Goal: Information Seeking & Learning: Learn about a topic

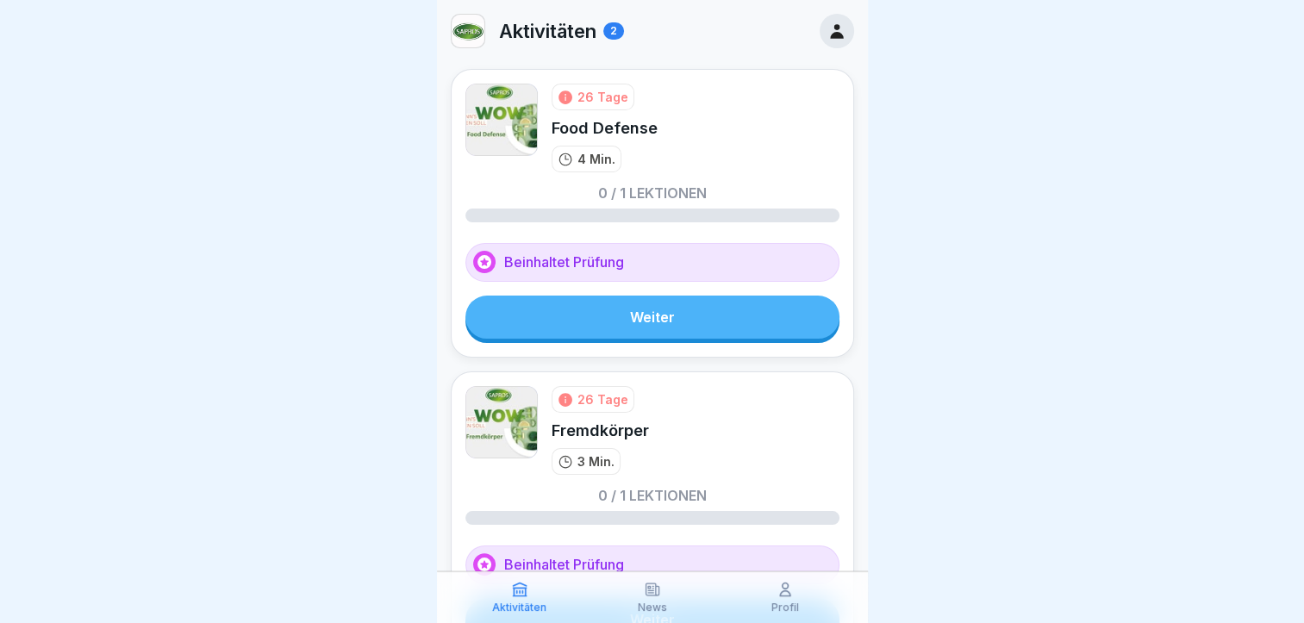
click at [617, 325] on link "Weiter" at bounding box center [653, 317] width 374 height 43
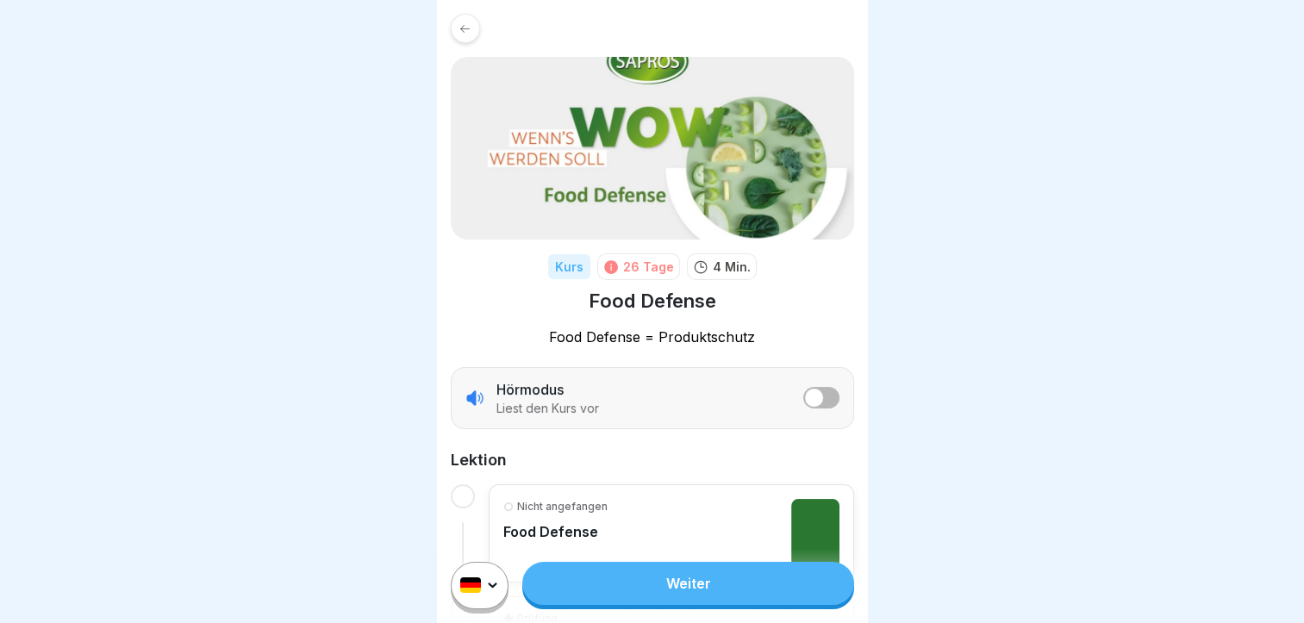
click at [669, 588] on link "Weiter" at bounding box center [687, 583] width 331 height 43
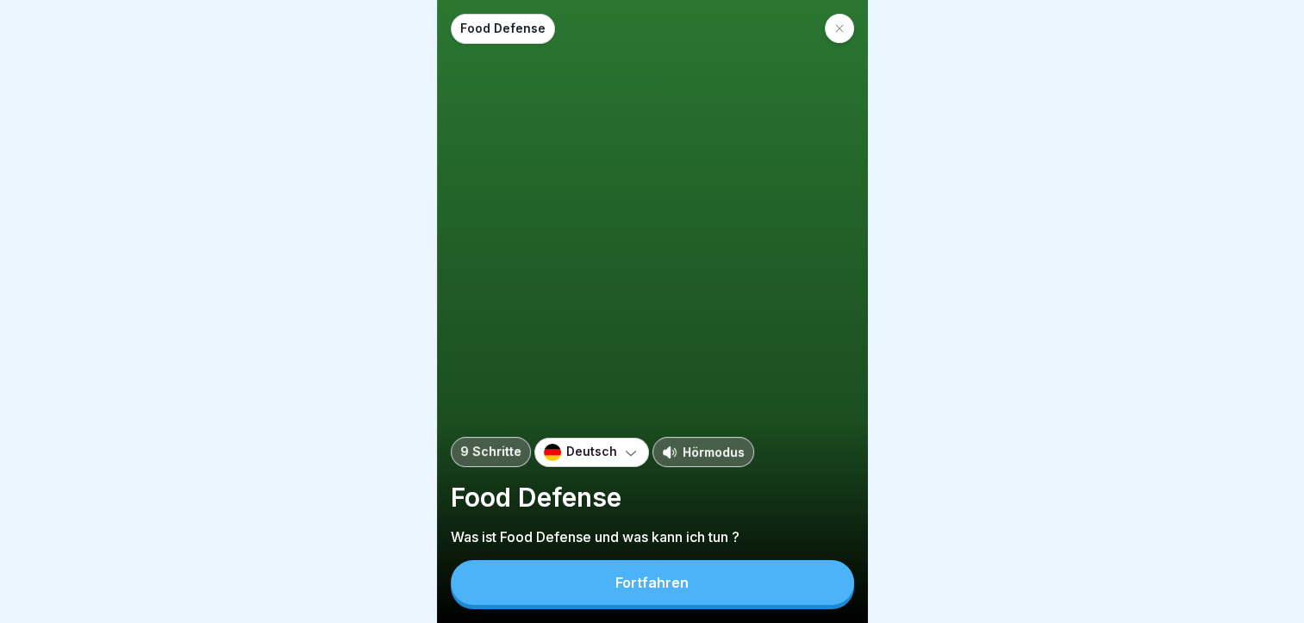
click at [666, 591] on div "Fortfahren" at bounding box center [652, 583] width 73 height 16
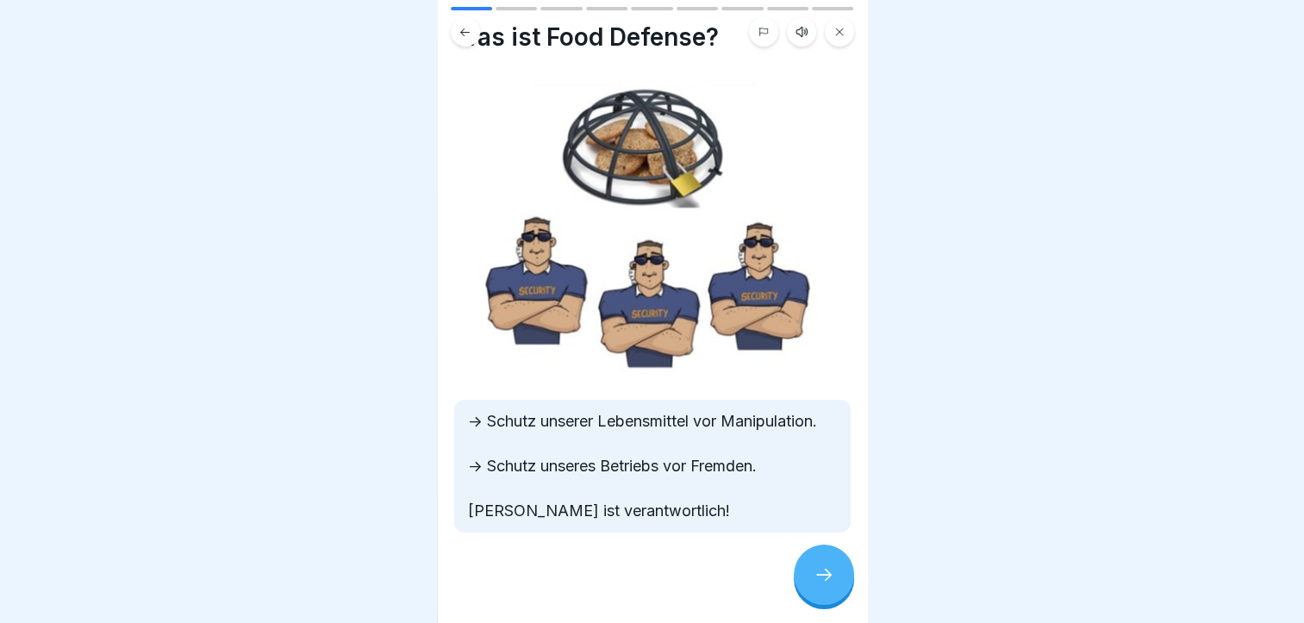
scroll to position [69, 0]
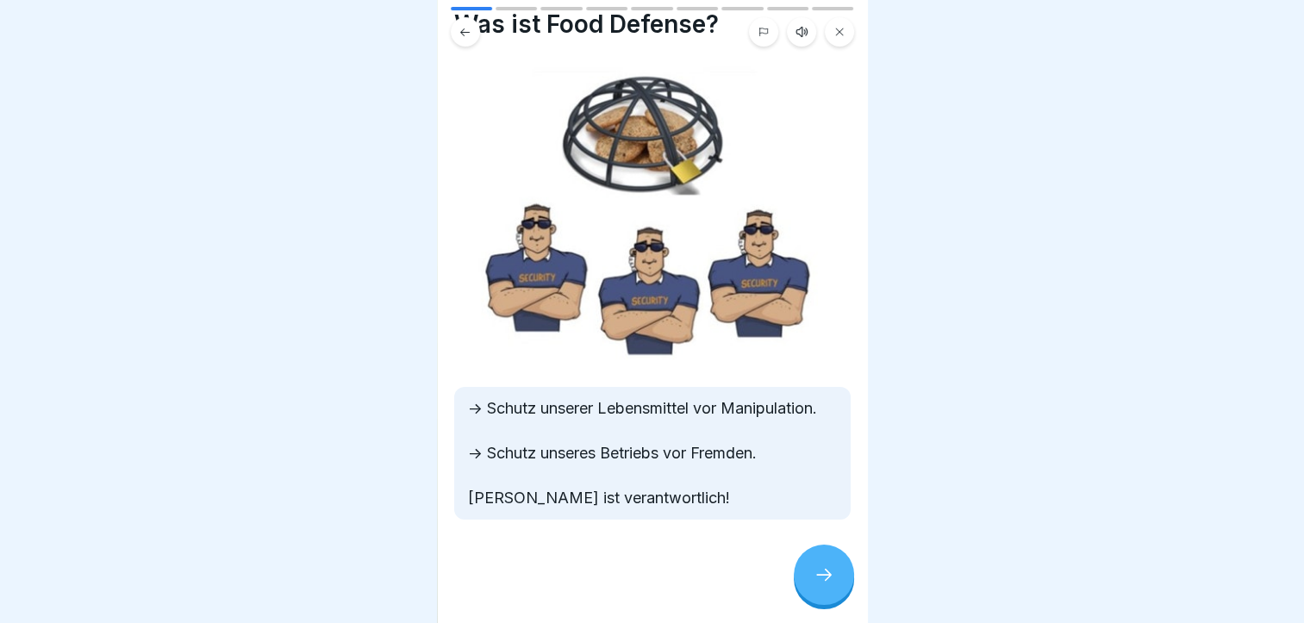
click at [826, 578] on div at bounding box center [824, 575] width 60 height 60
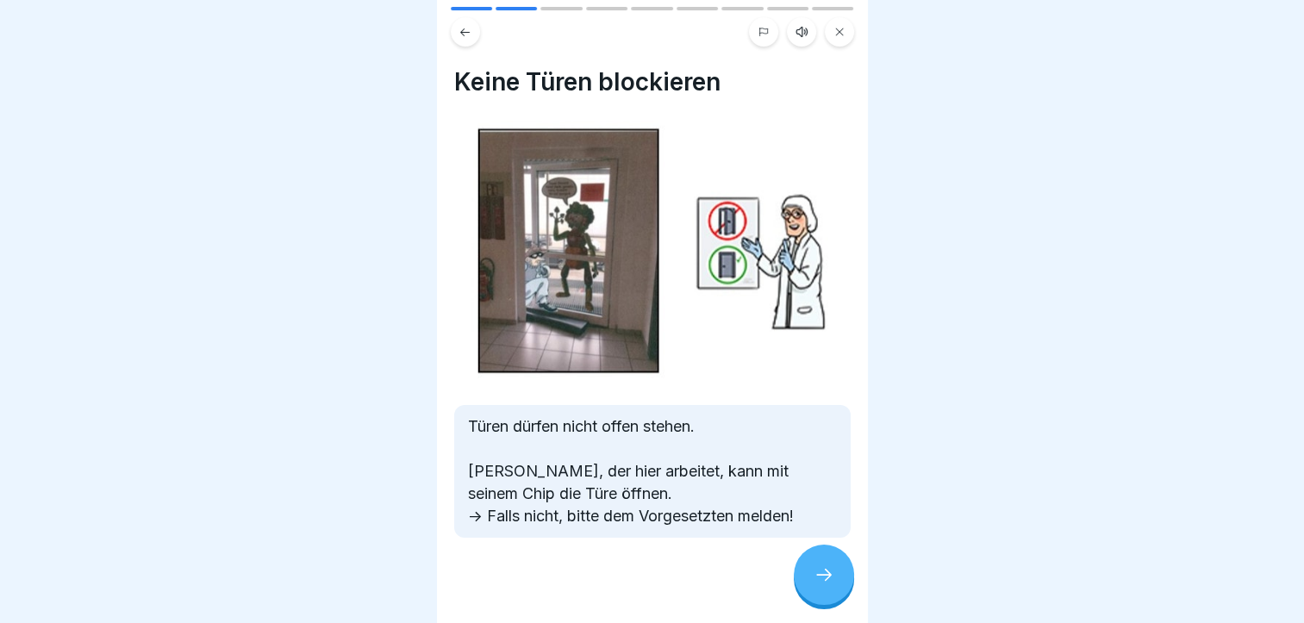
click at [826, 578] on div at bounding box center [824, 575] width 60 height 60
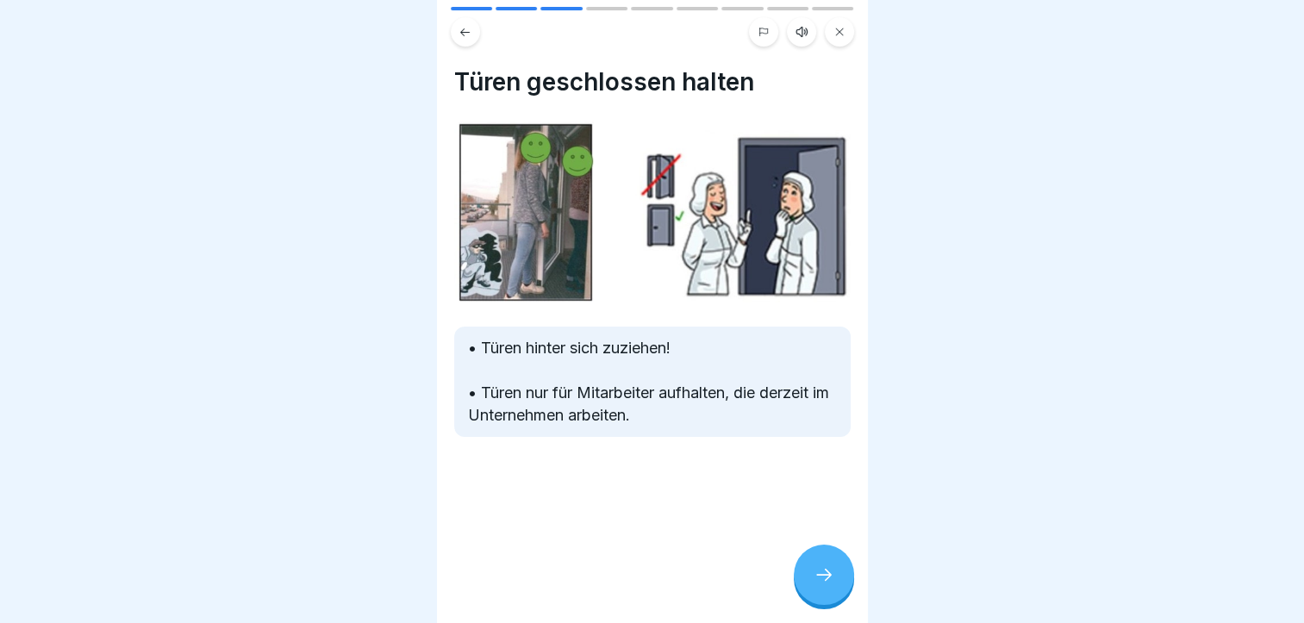
click at [826, 578] on div at bounding box center [824, 575] width 60 height 60
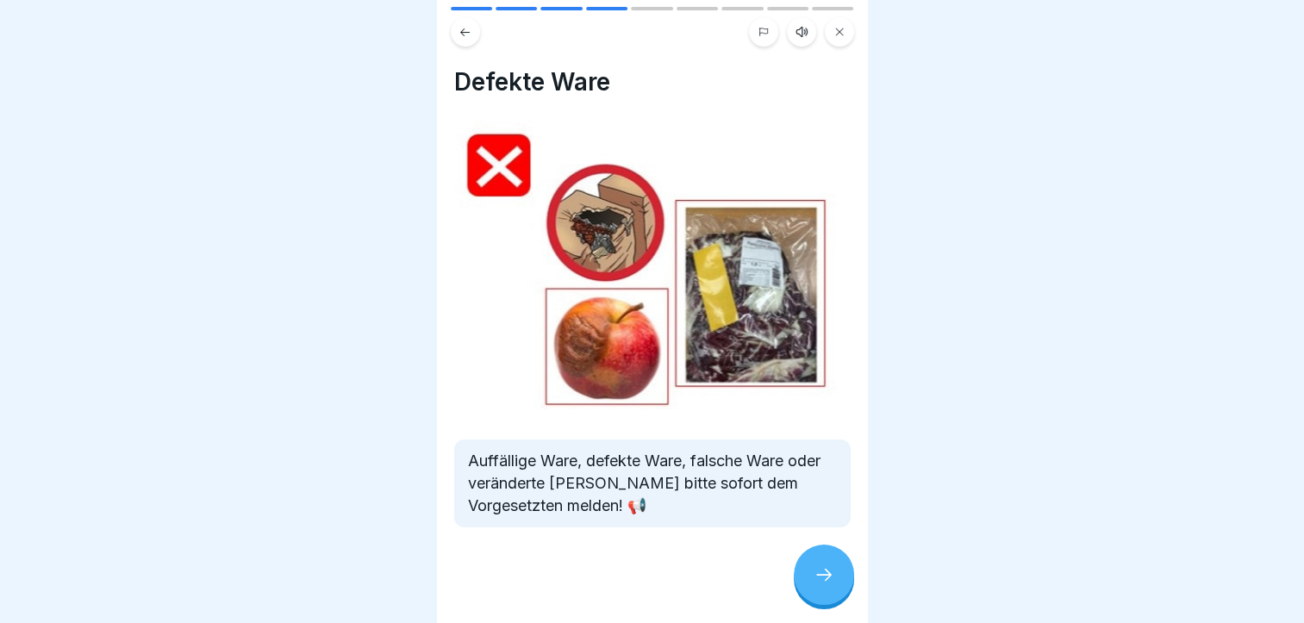
click at [826, 578] on div at bounding box center [824, 575] width 60 height 60
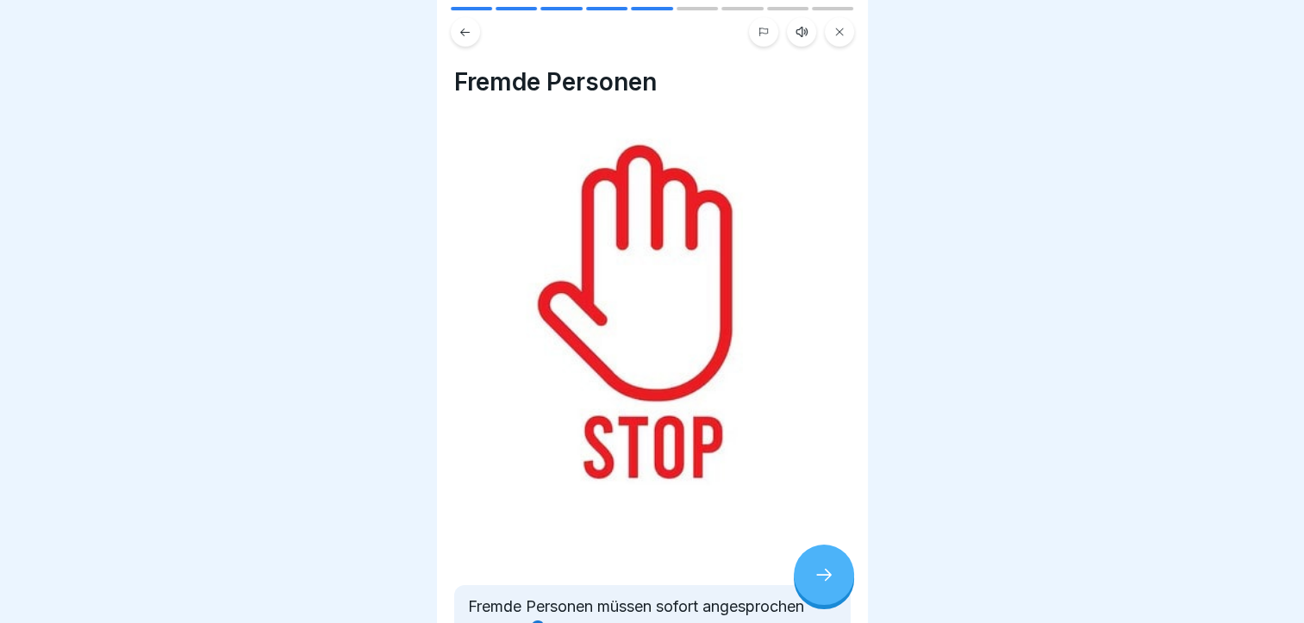
click at [826, 578] on div at bounding box center [824, 575] width 60 height 60
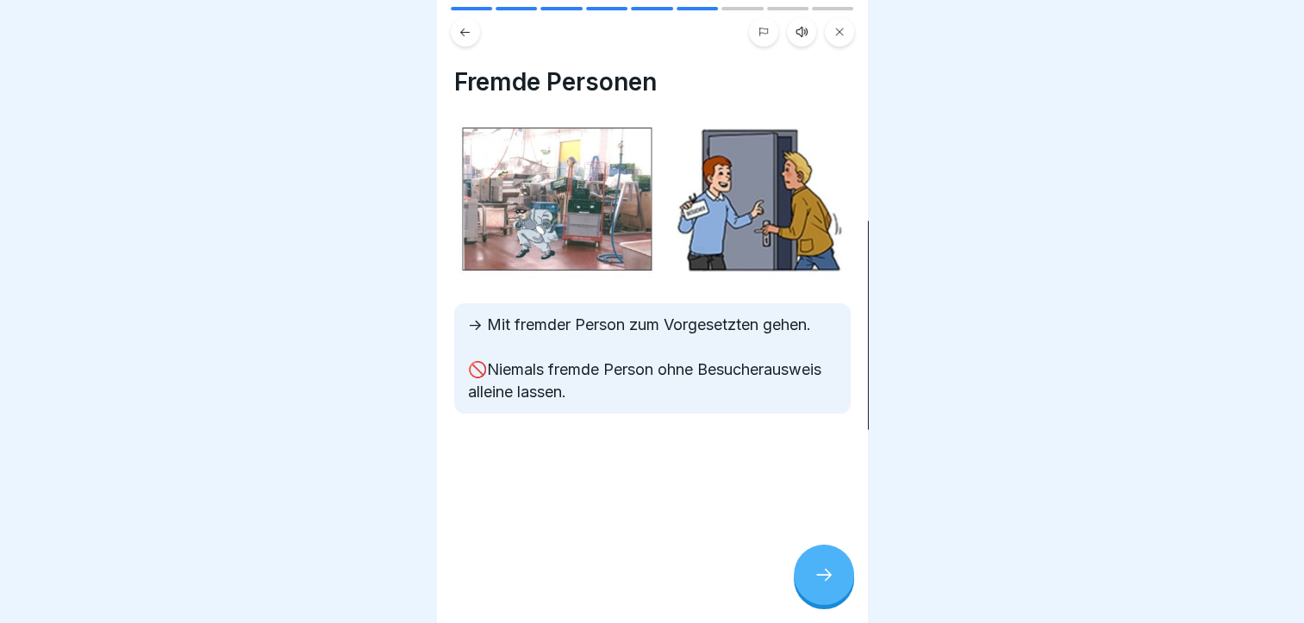
click at [824, 578] on div at bounding box center [824, 575] width 60 height 60
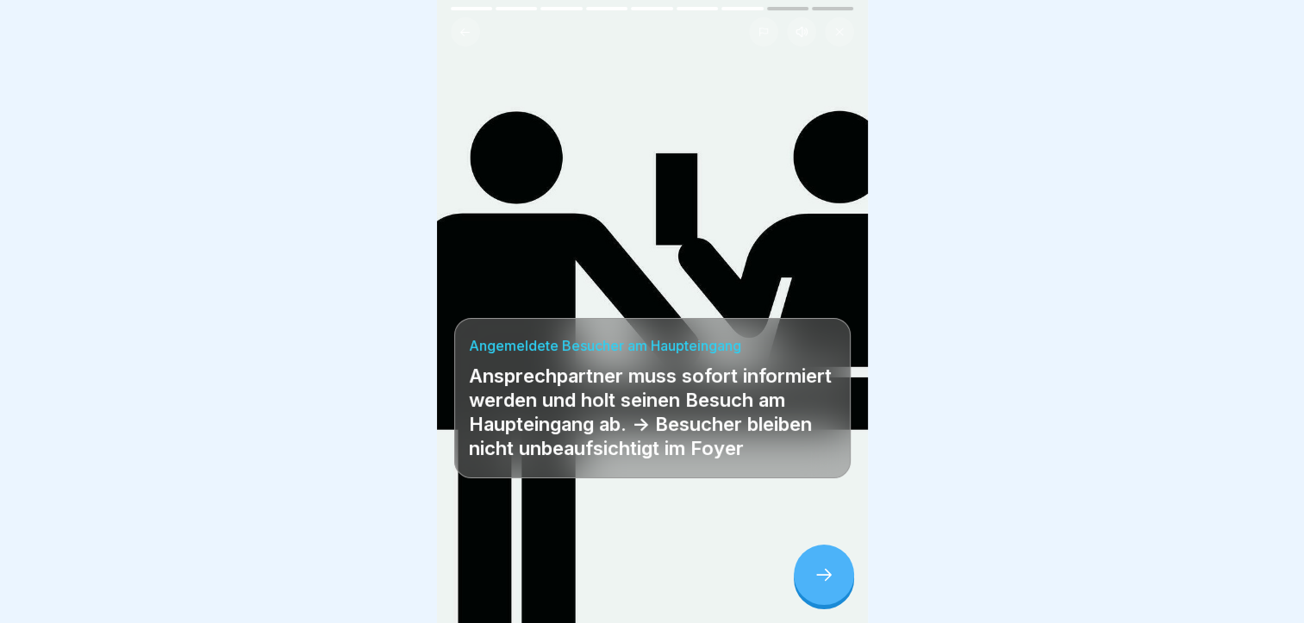
click at [819, 578] on div at bounding box center [824, 575] width 60 height 60
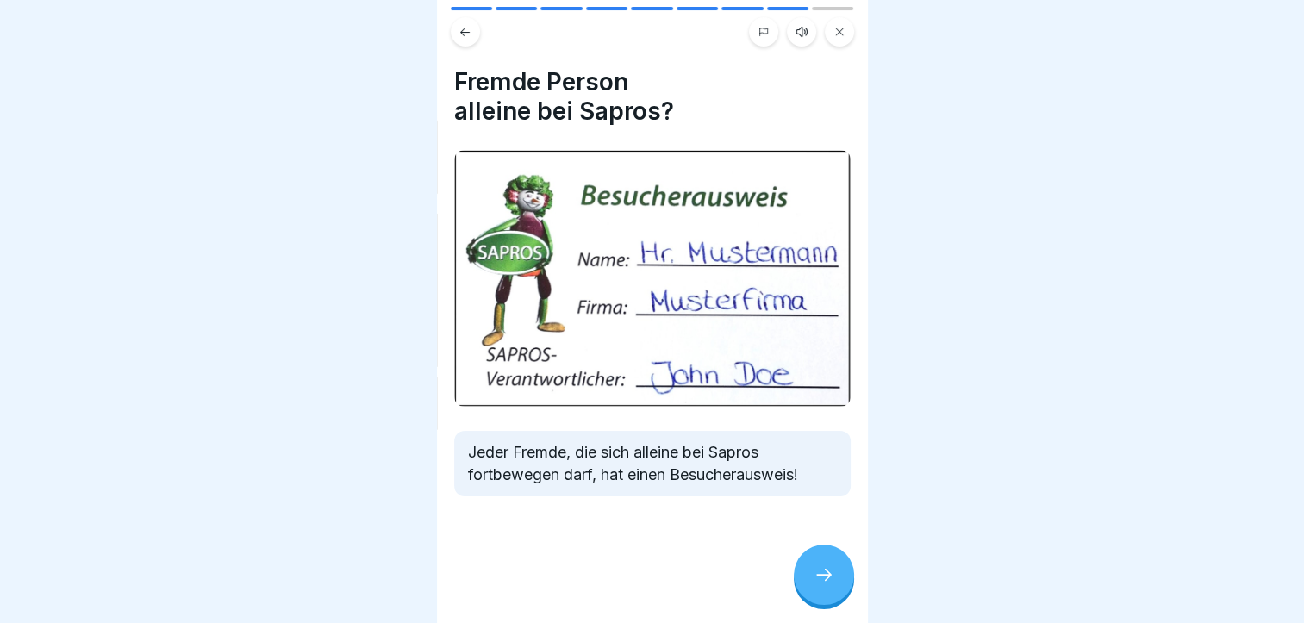
click at [818, 578] on div at bounding box center [824, 575] width 60 height 60
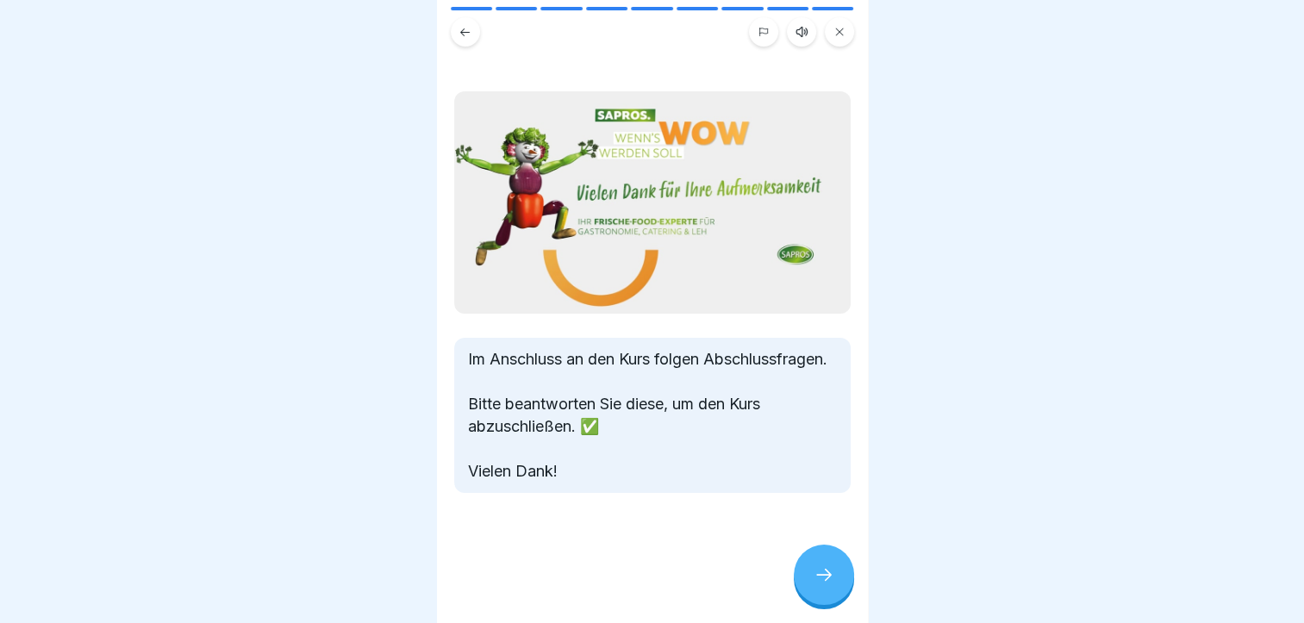
click at [817, 576] on div at bounding box center [824, 575] width 60 height 60
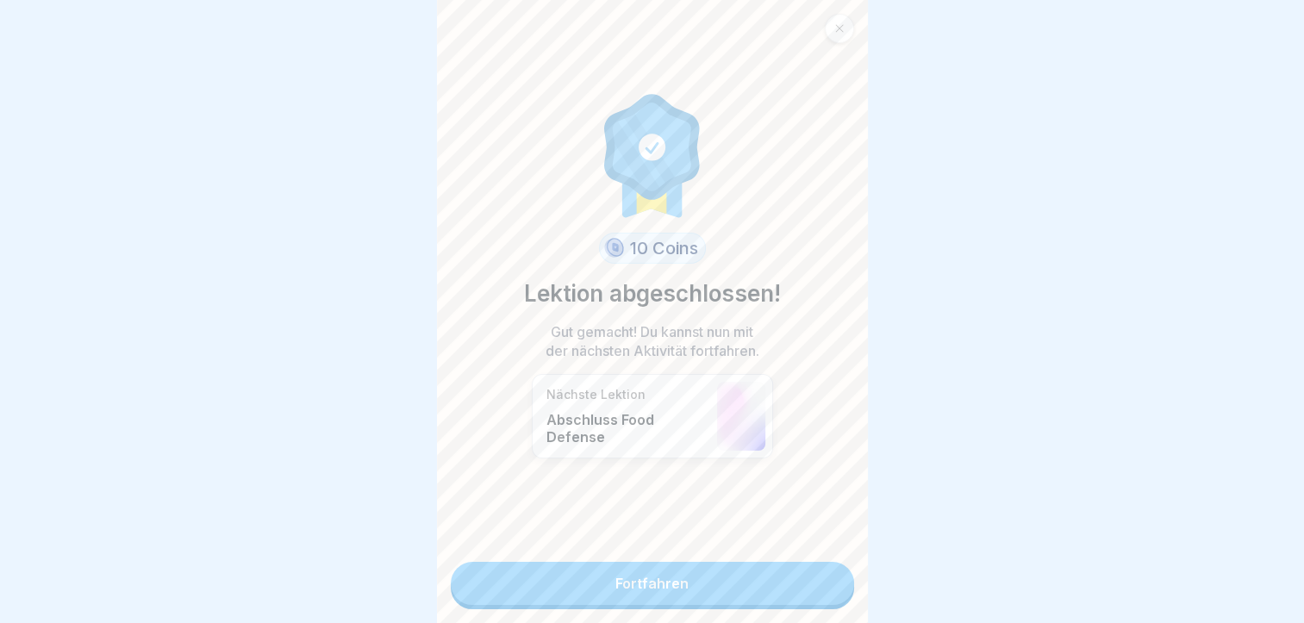
click at [817, 575] on link "Fortfahren" at bounding box center [652, 583] width 403 height 43
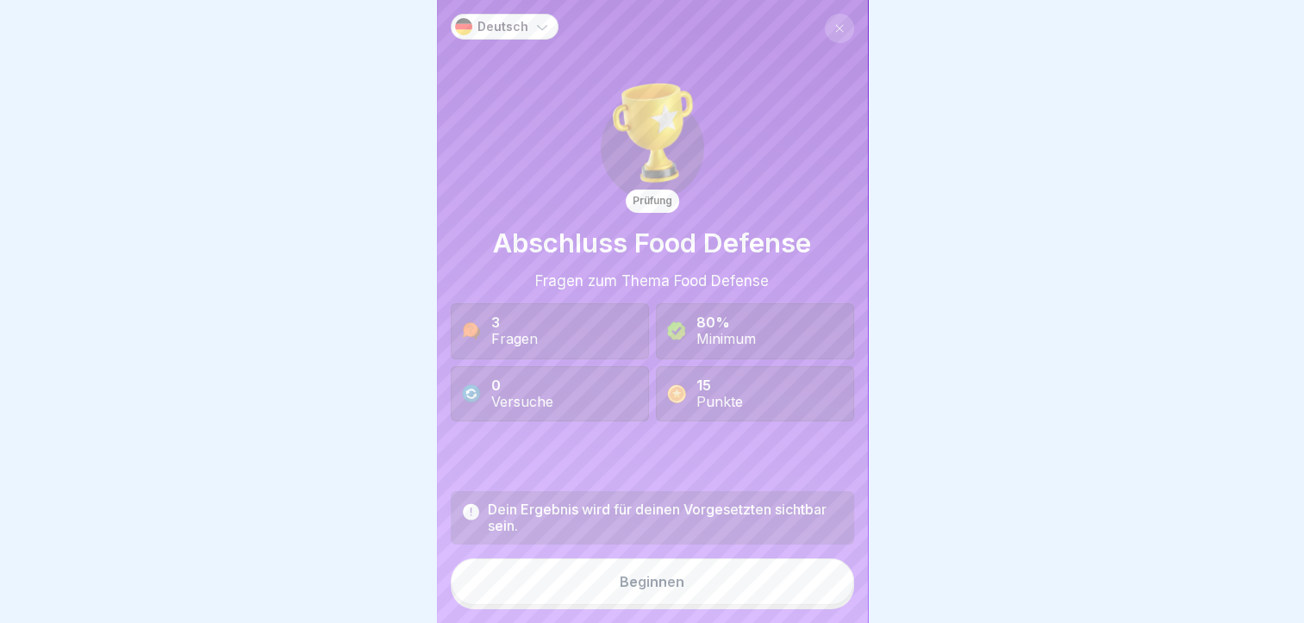
click at [775, 589] on button "Beginnen" at bounding box center [652, 582] width 403 height 47
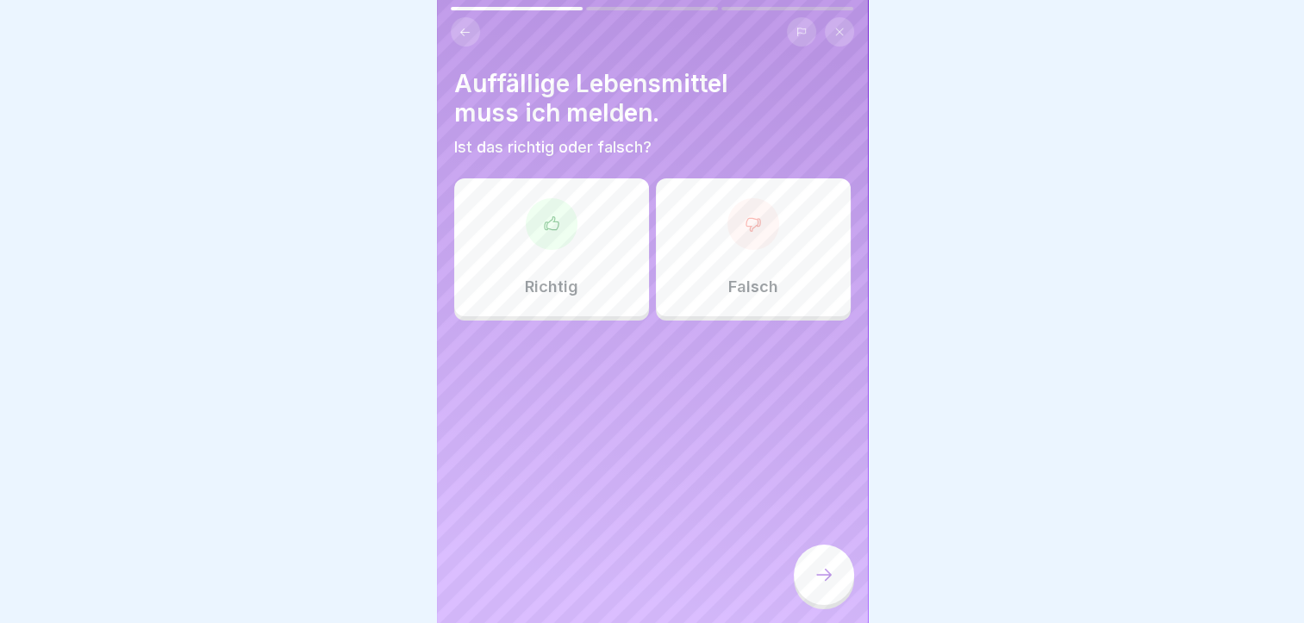
click at [583, 286] on div "Richtig" at bounding box center [551, 247] width 195 height 138
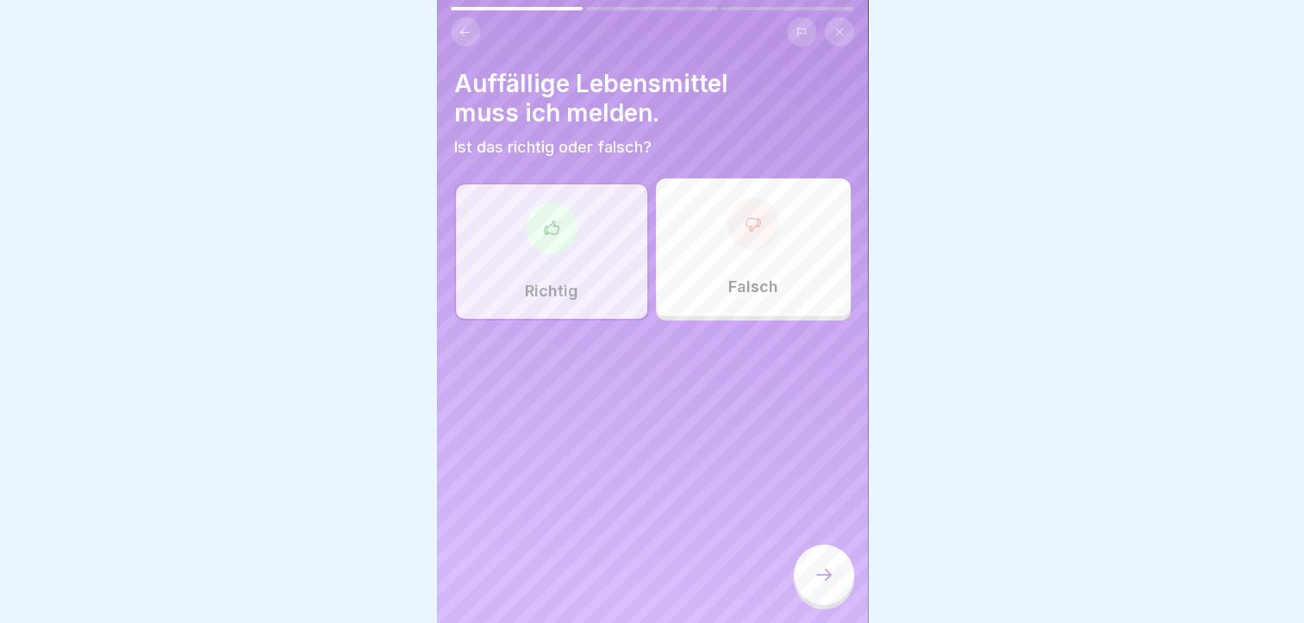
click at [825, 572] on div at bounding box center [824, 575] width 60 height 60
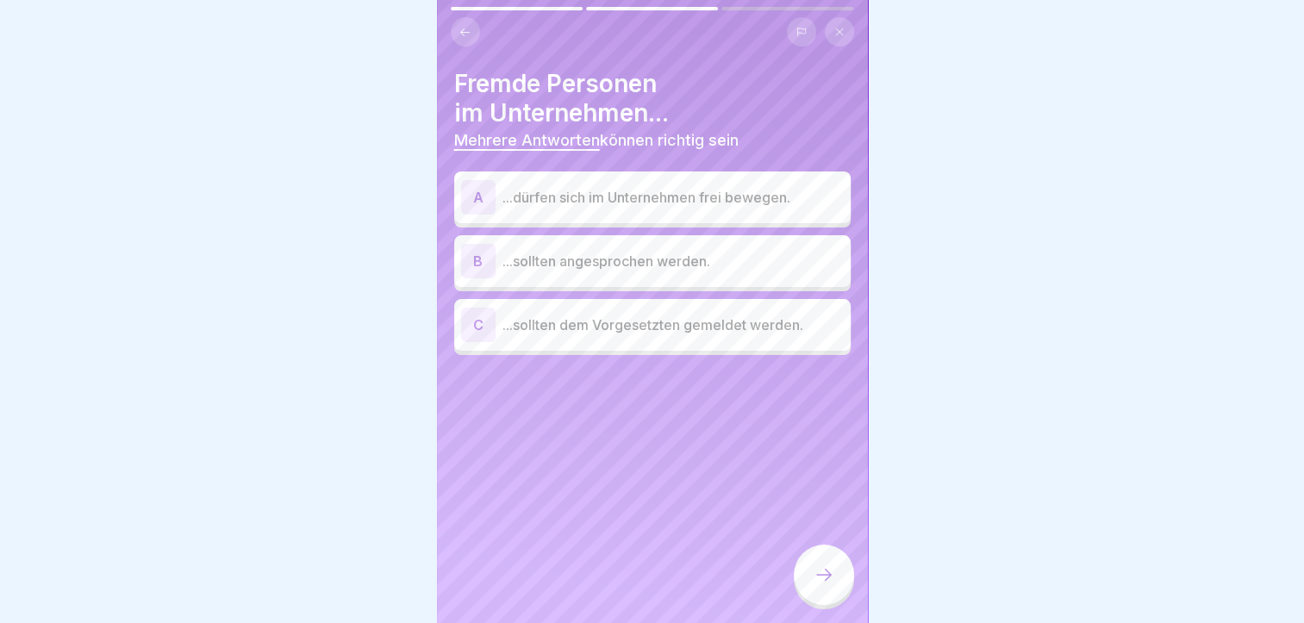
click at [621, 268] on p "...sollten angesprochen werden." at bounding box center [673, 261] width 341 height 21
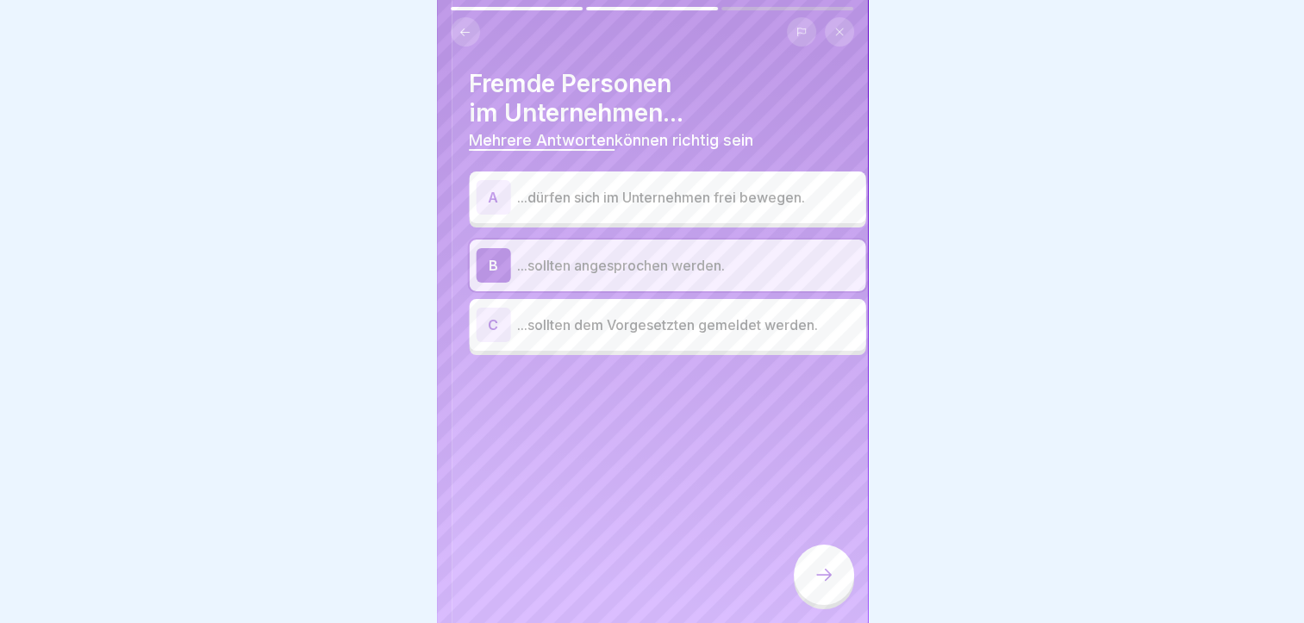
click at [657, 404] on div "Fremde Personen im Unternehmen... Mehrere Antworten können richtig sein A ...dü…" at bounding box center [667, 311] width 431 height 623
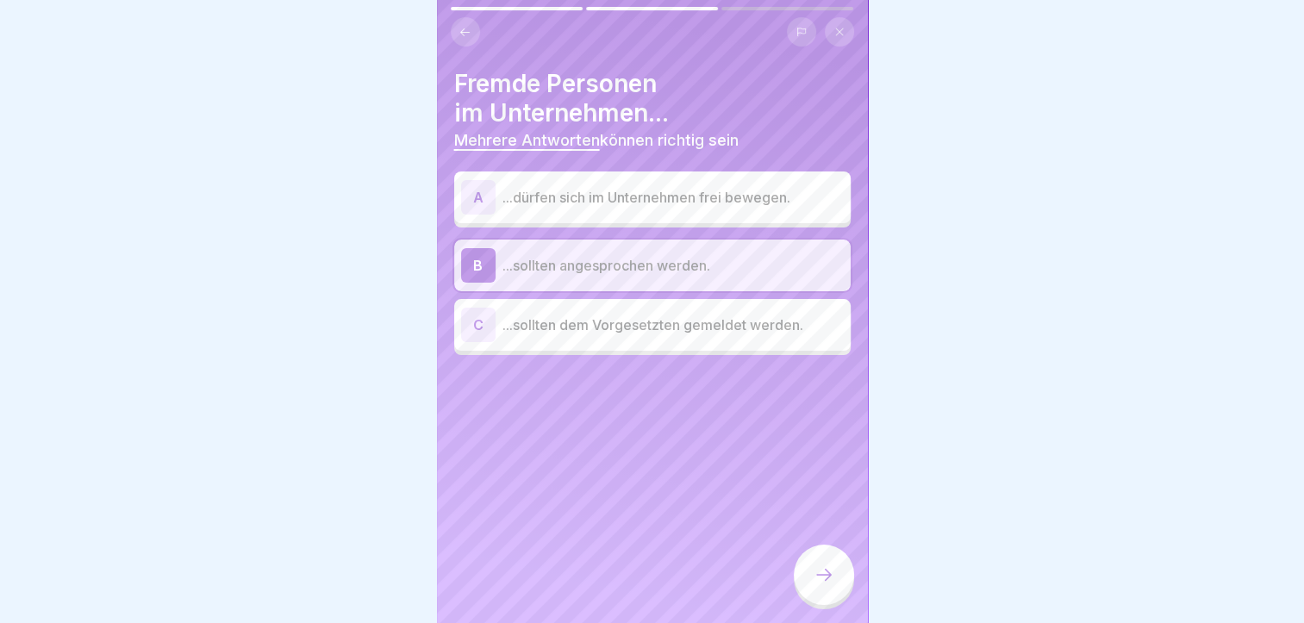
drag, startPoint x: 824, startPoint y: 573, endPoint x: 807, endPoint y: 564, distance: 19.7
click at [807, 564] on div at bounding box center [824, 577] width 60 height 65
click at [815, 598] on div at bounding box center [824, 575] width 60 height 60
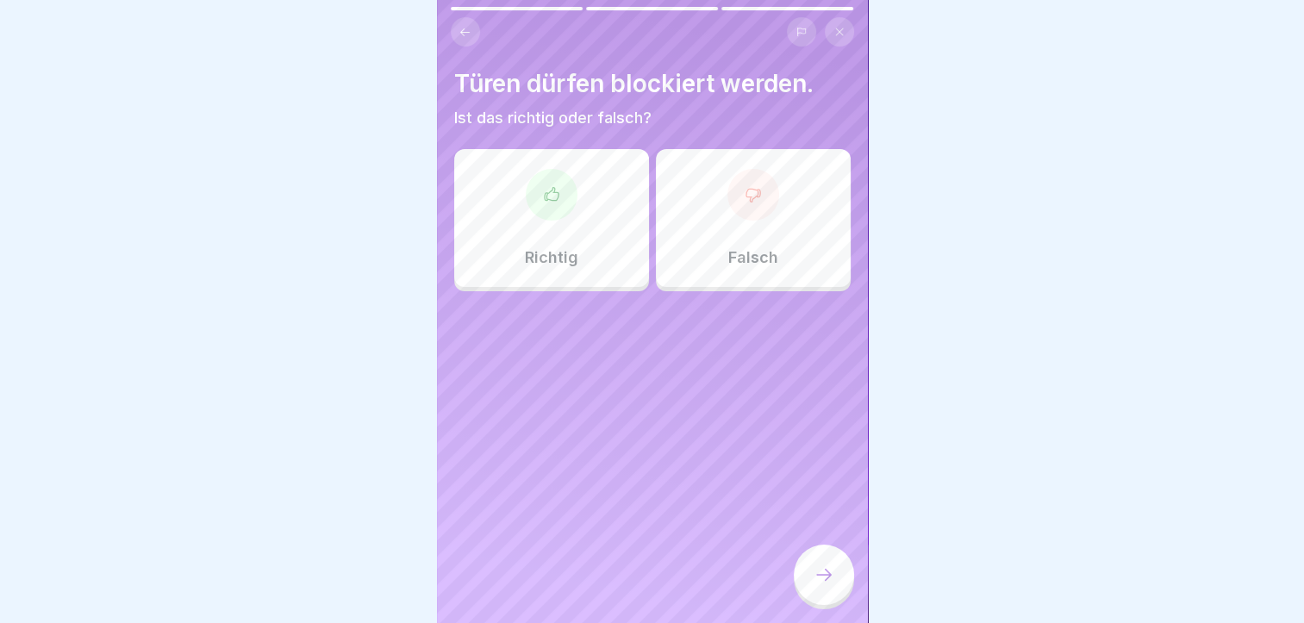
click at [741, 244] on div "Falsch" at bounding box center [753, 218] width 195 height 138
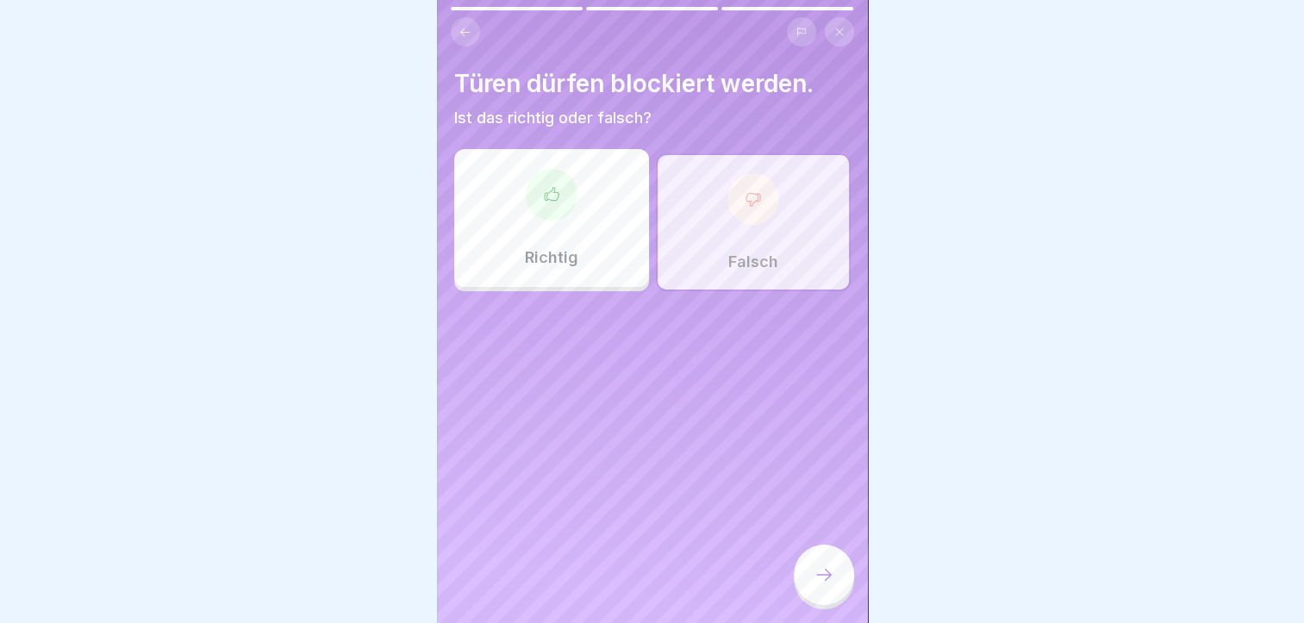
click at [822, 576] on div at bounding box center [824, 575] width 60 height 60
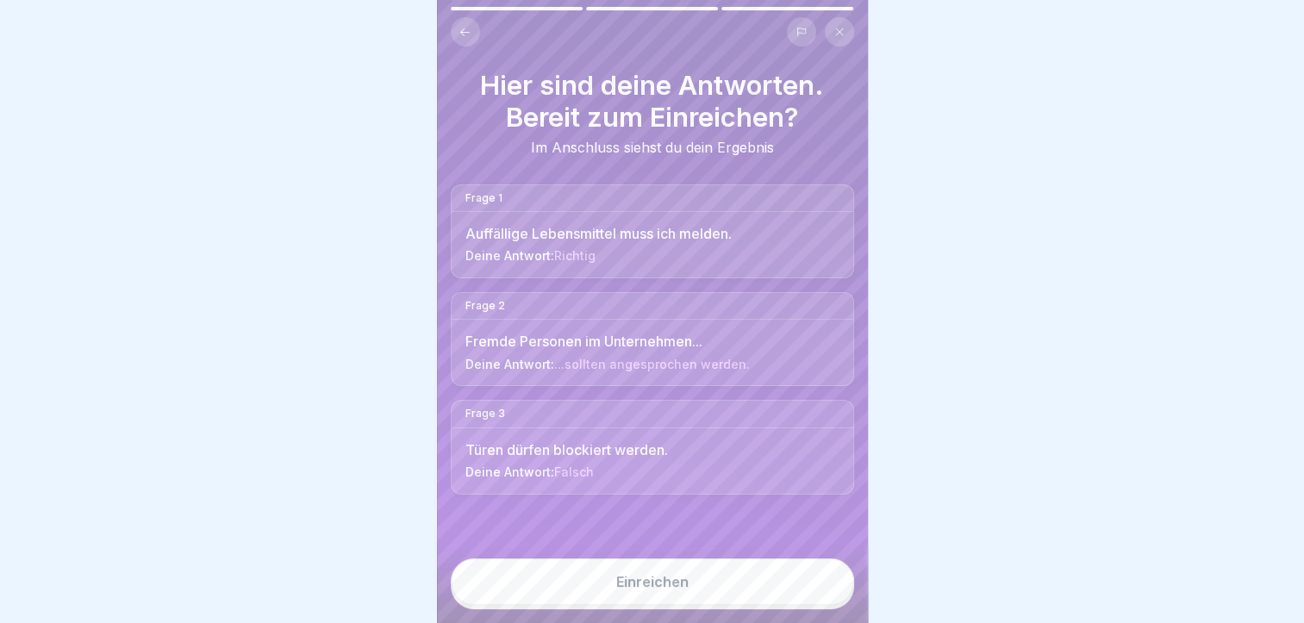
click at [754, 587] on button "Einreichen" at bounding box center [652, 582] width 403 height 47
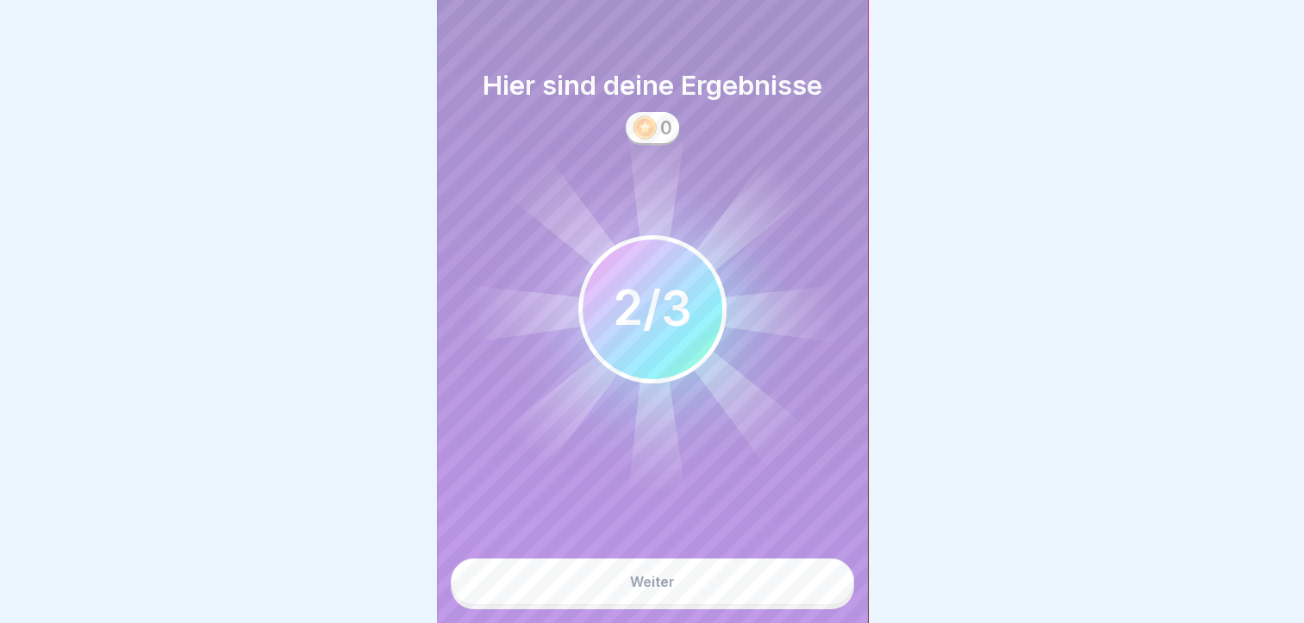
click at [738, 590] on button "Weiter" at bounding box center [652, 582] width 403 height 47
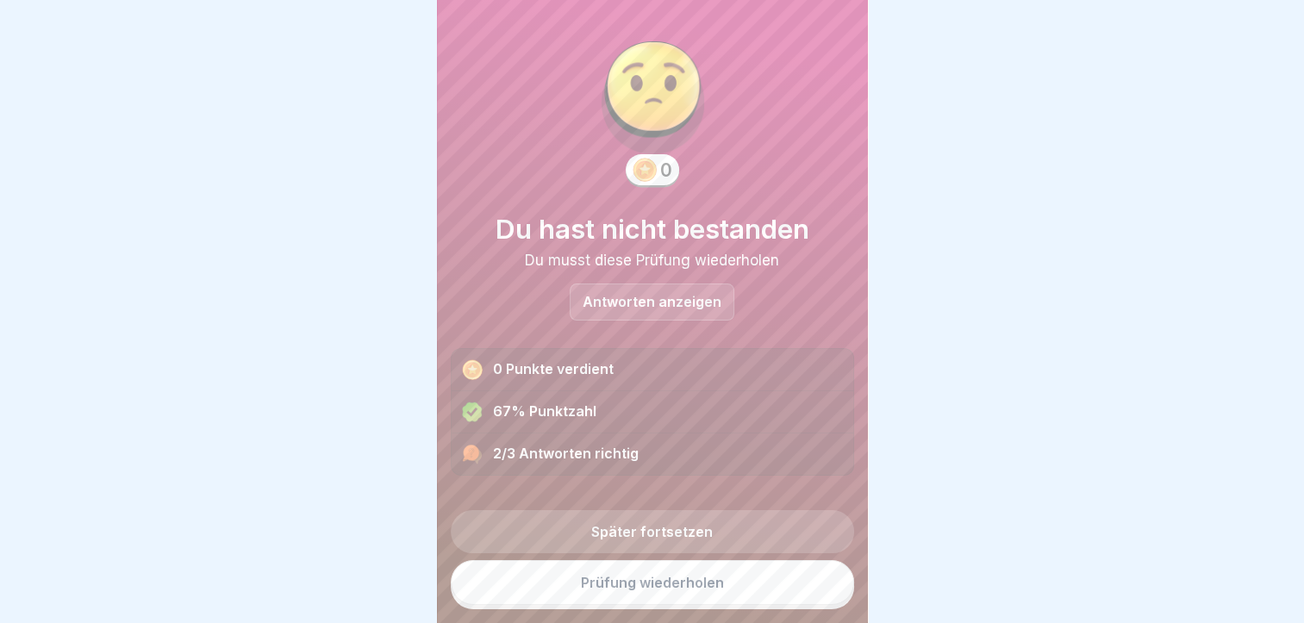
click at [724, 586] on link "Prüfung wiederholen" at bounding box center [652, 582] width 403 height 45
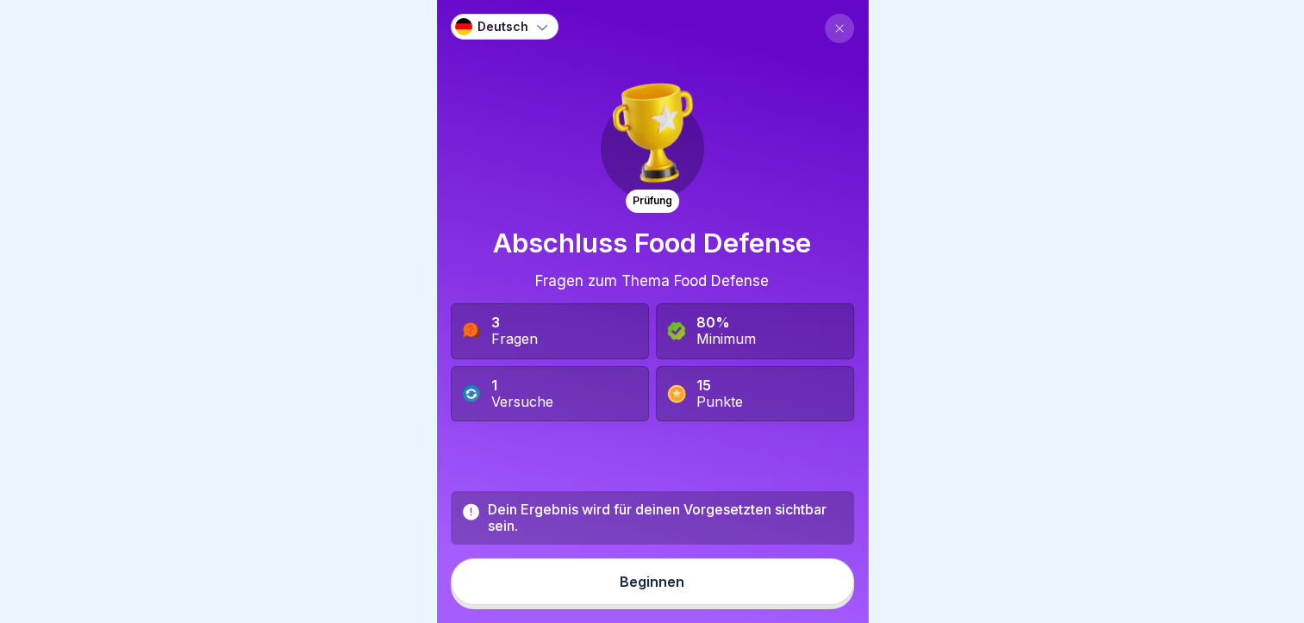
click at [679, 584] on button "Beginnen" at bounding box center [652, 582] width 403 height 47
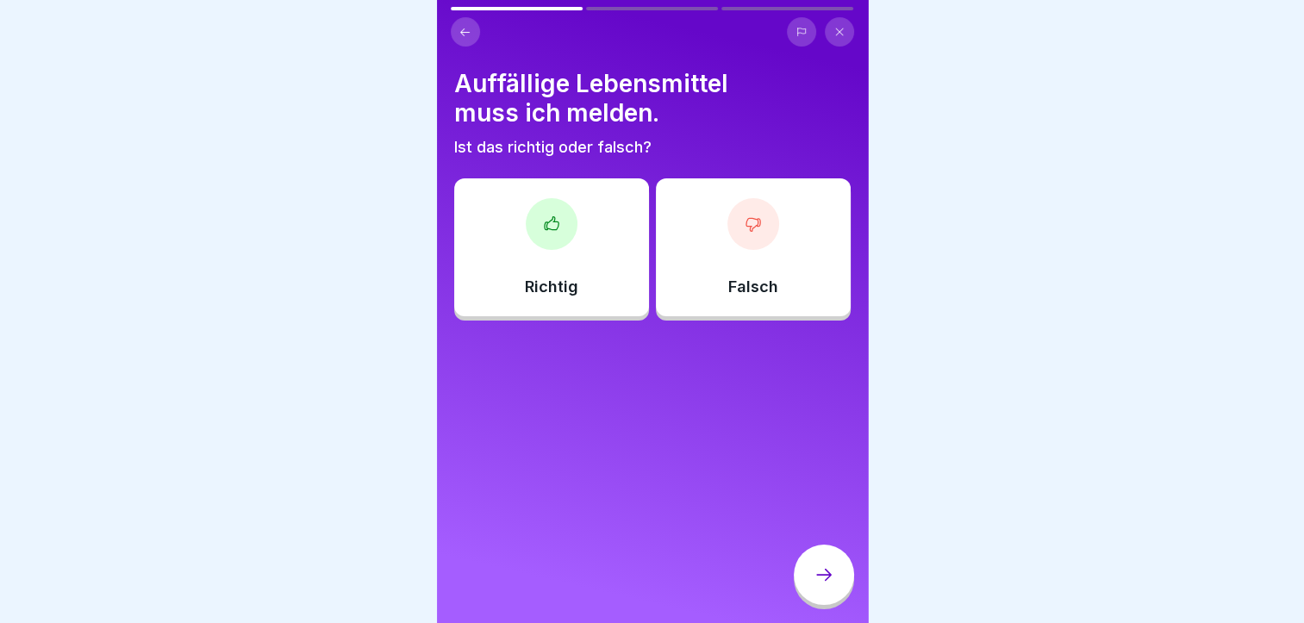
click at [571, 303] on div "Richtig" at bounding box center [551, 247] width 195 height 138
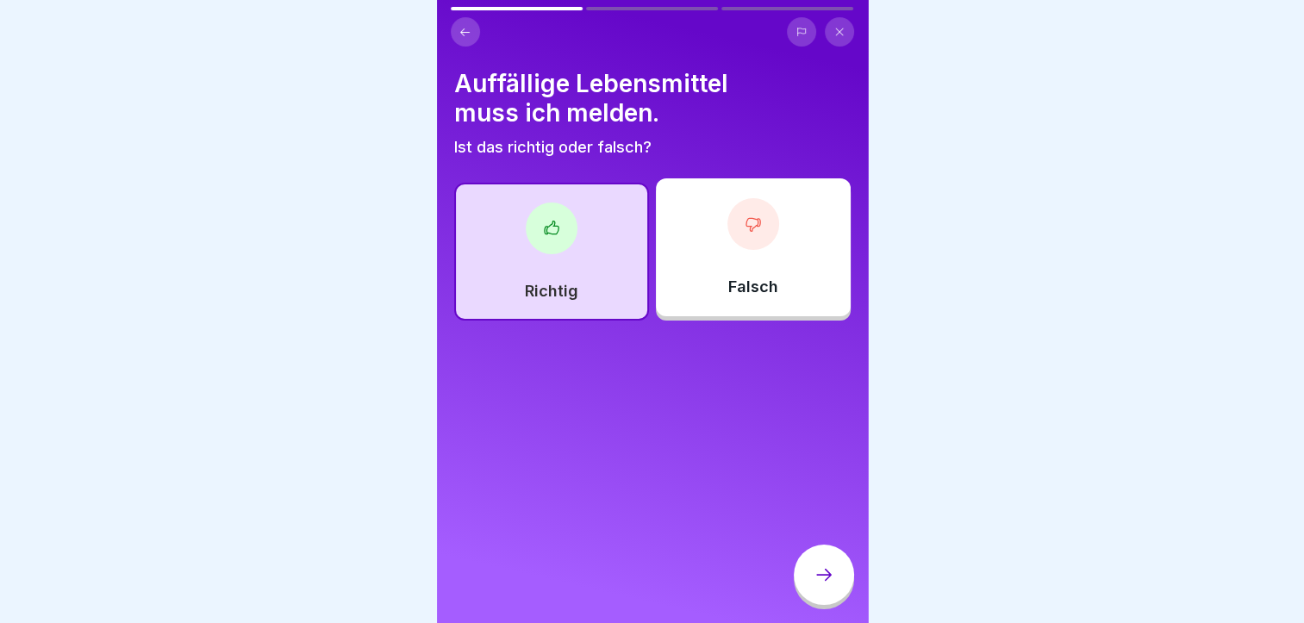
click at [837, 604] on div at bounding box center [824, 575] width 60 height 60
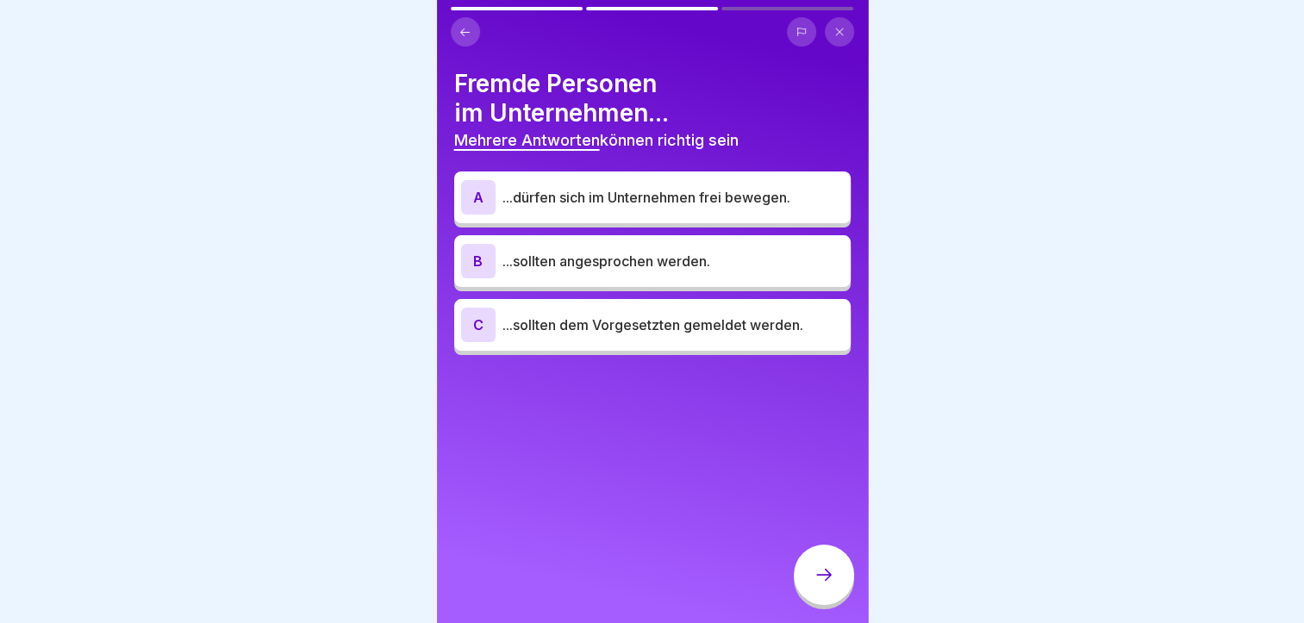
click at [598, 257] on p "...sollten angesprochen werden." at bounding box center [673, 261] width 341 height 21
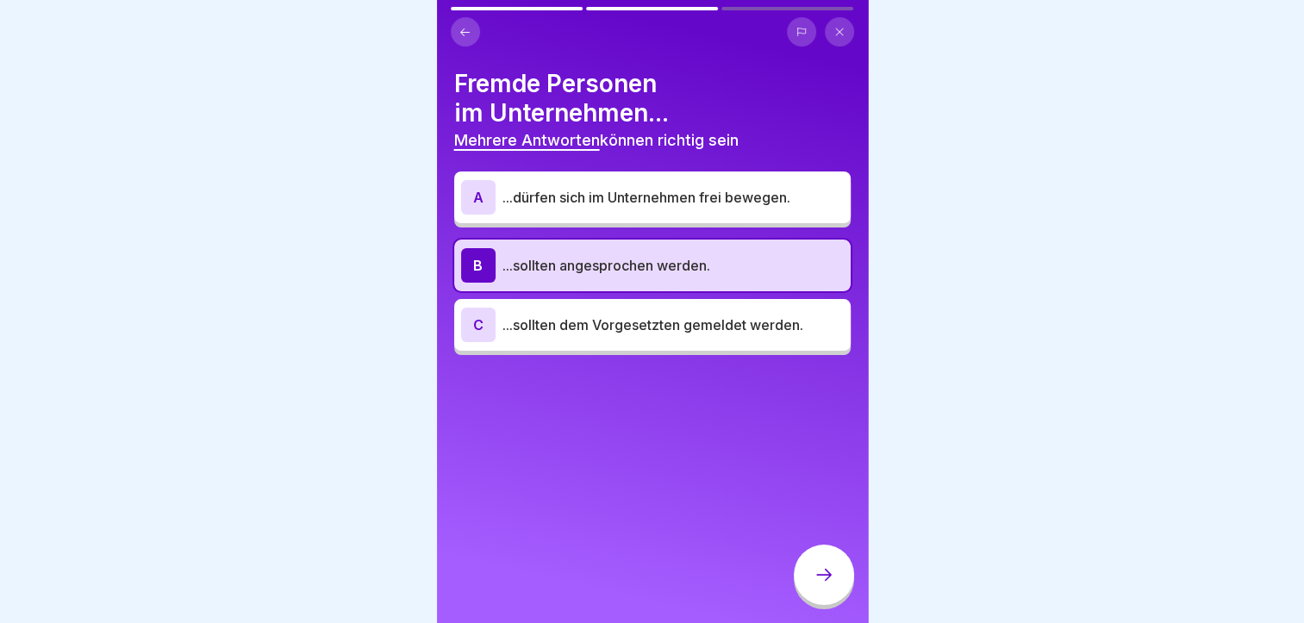
click at [609, 321] on p "...sollten dem Vorgesetzten gemeldet werden." at bounding box center [673, 325] width 341 height 21
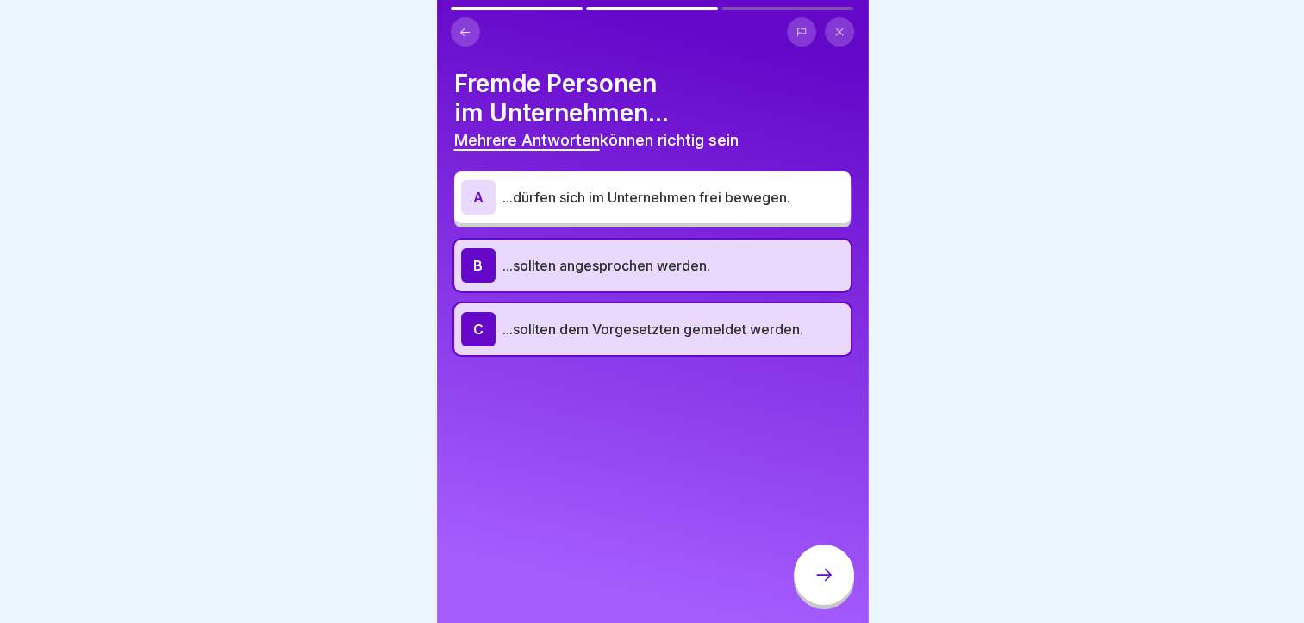
click at [829, 584] on icon at bounding box center [824, 575] width 21 height 21
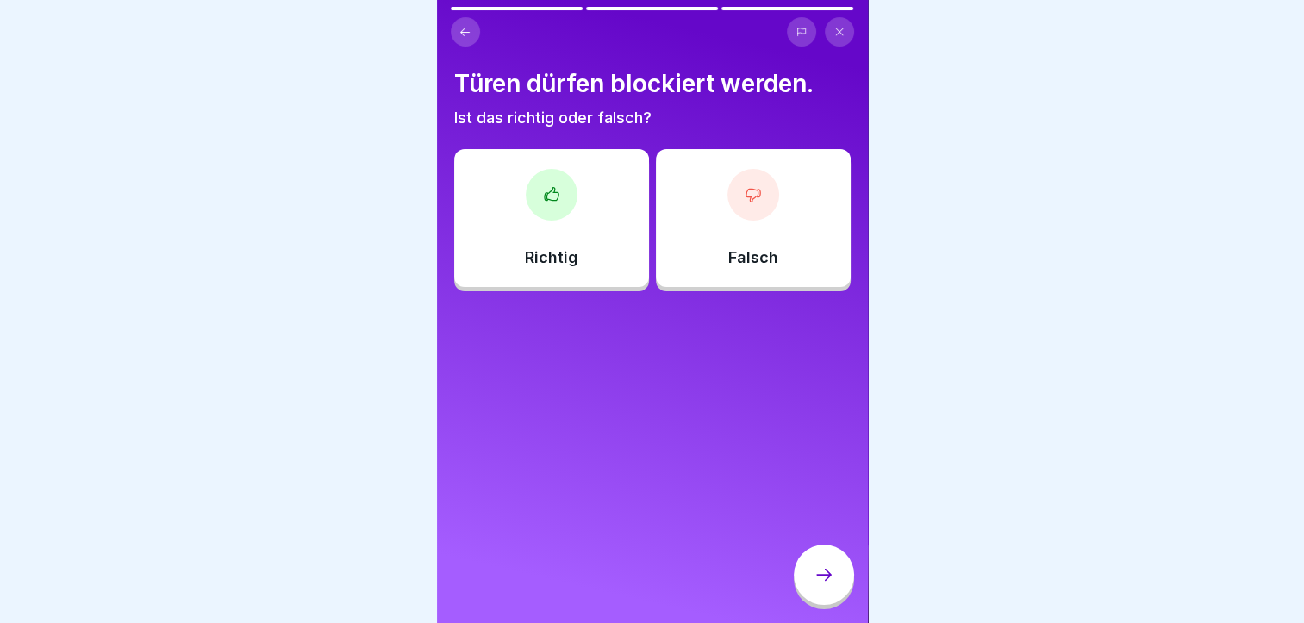
click at [737, 259] on p "Falsch" at bounding box center [753, 257] width 50 height 19
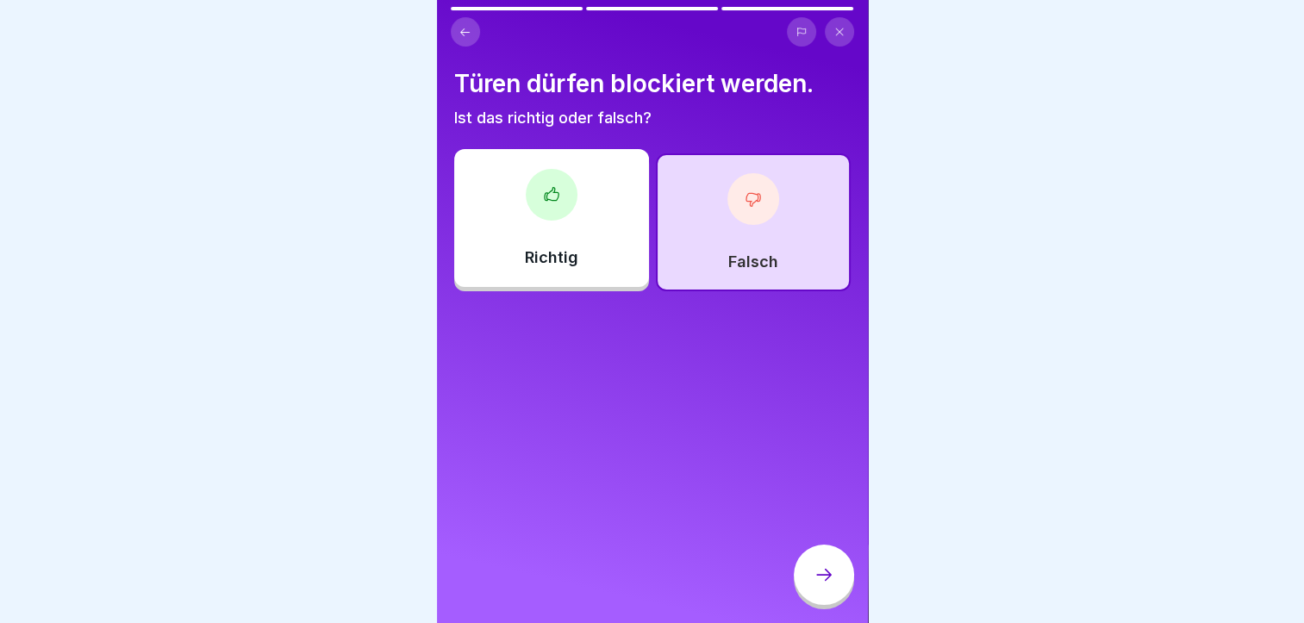
click at [816, 585] on icon at bounding box center [824, 575] width 21 height 21
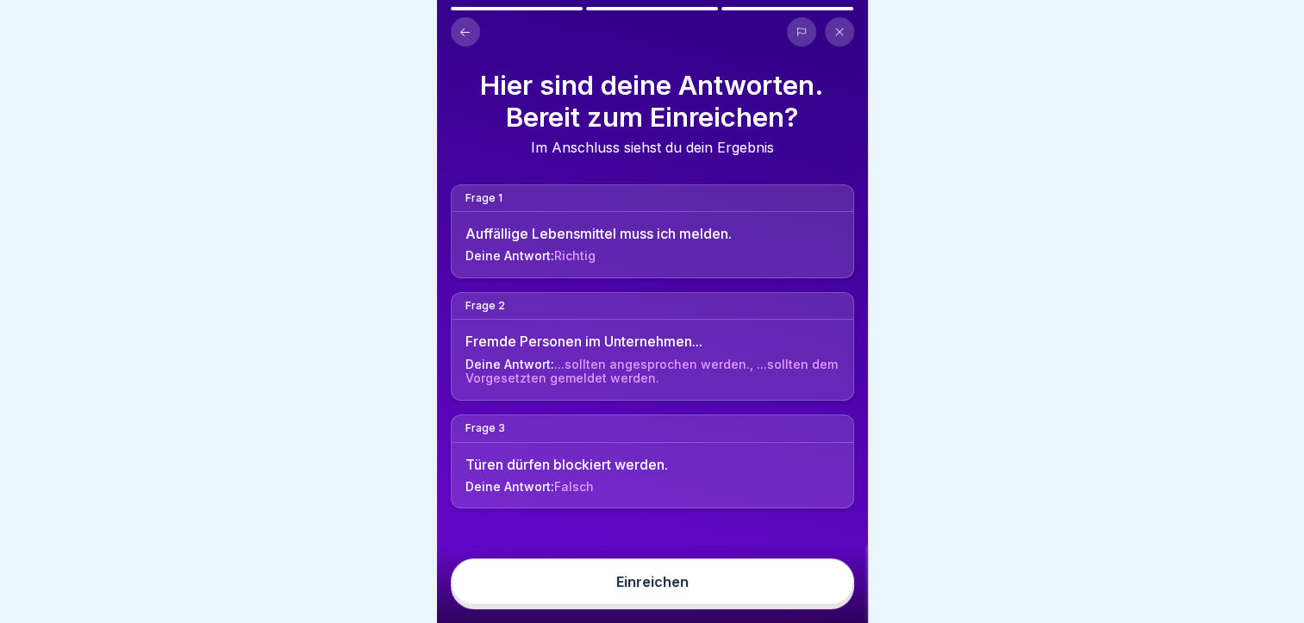
click at [675, 590] on div "Einreichen" at bounding box center [652, 582] width 72 height 16
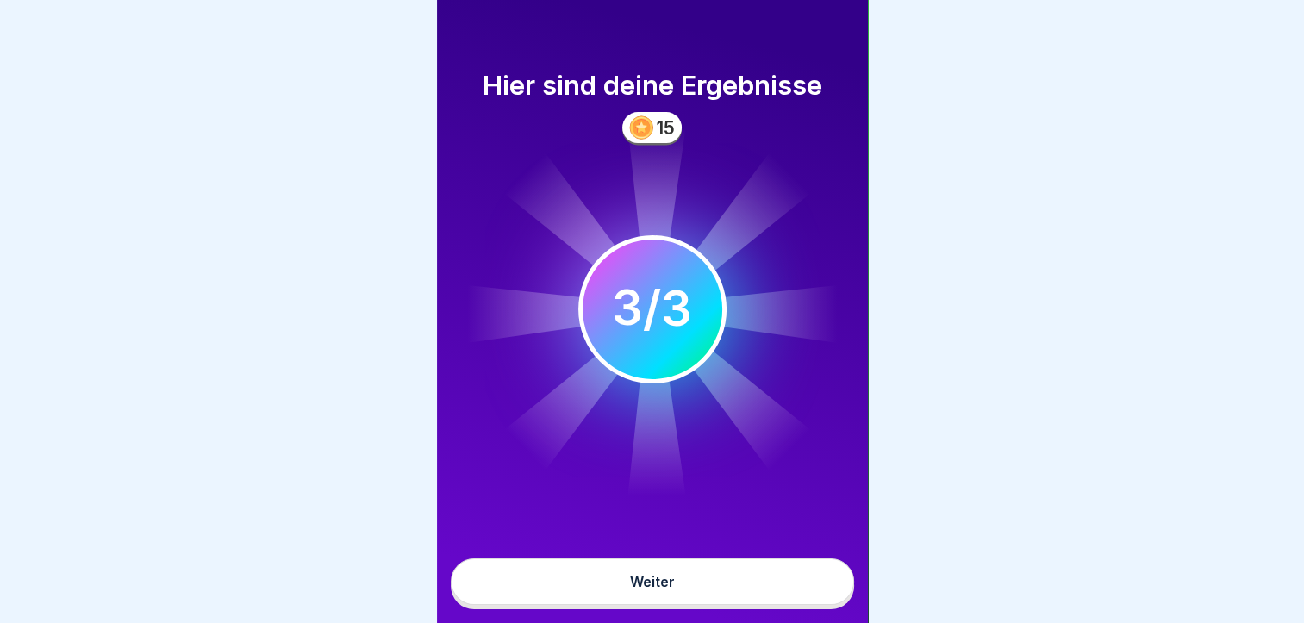
click at [678, 597] on button "Weiter" at bounding box center [652, 582] width 403 height 47
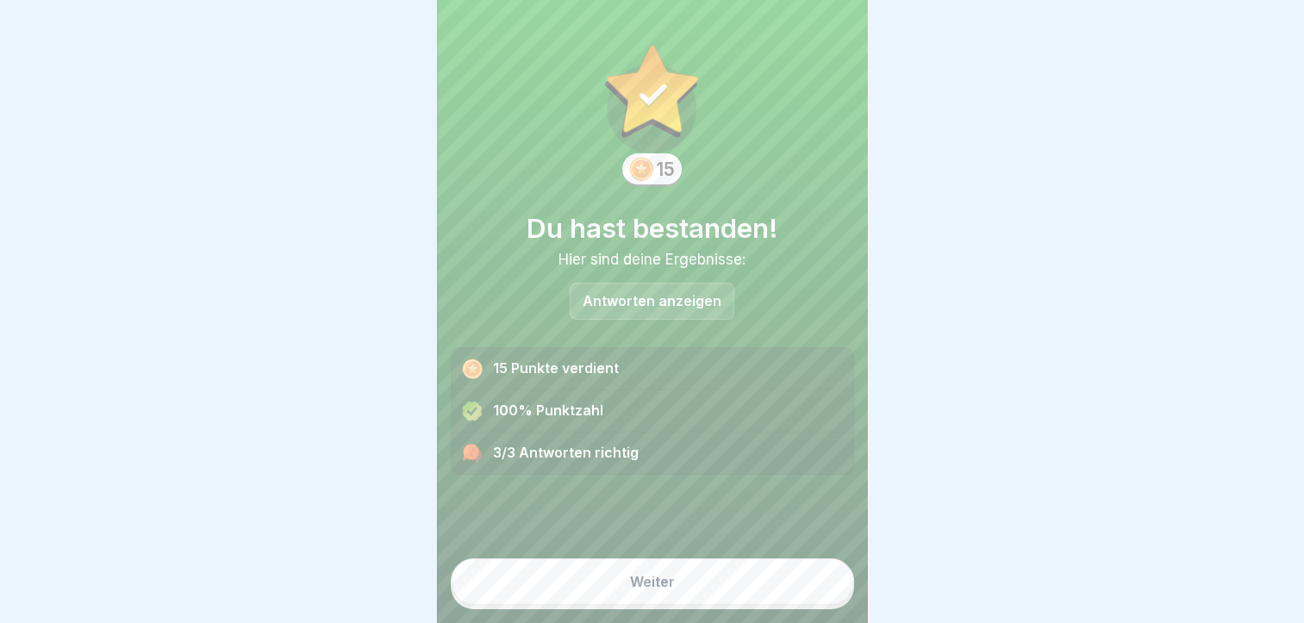
click at [689, 574] on div "Weiter" at bounding box center [652, 577] width 403 height 65
click at [698, 536] on div "15 Du hast bestanden! Hier sind deine Ergebnisse: Antworten anzeigen 15 Punkte …" at bounding box center [652, 311] width 431 height 623
click at [686, 591] on button "Weiter" at bounding box center [652, 582] width 403 height 47
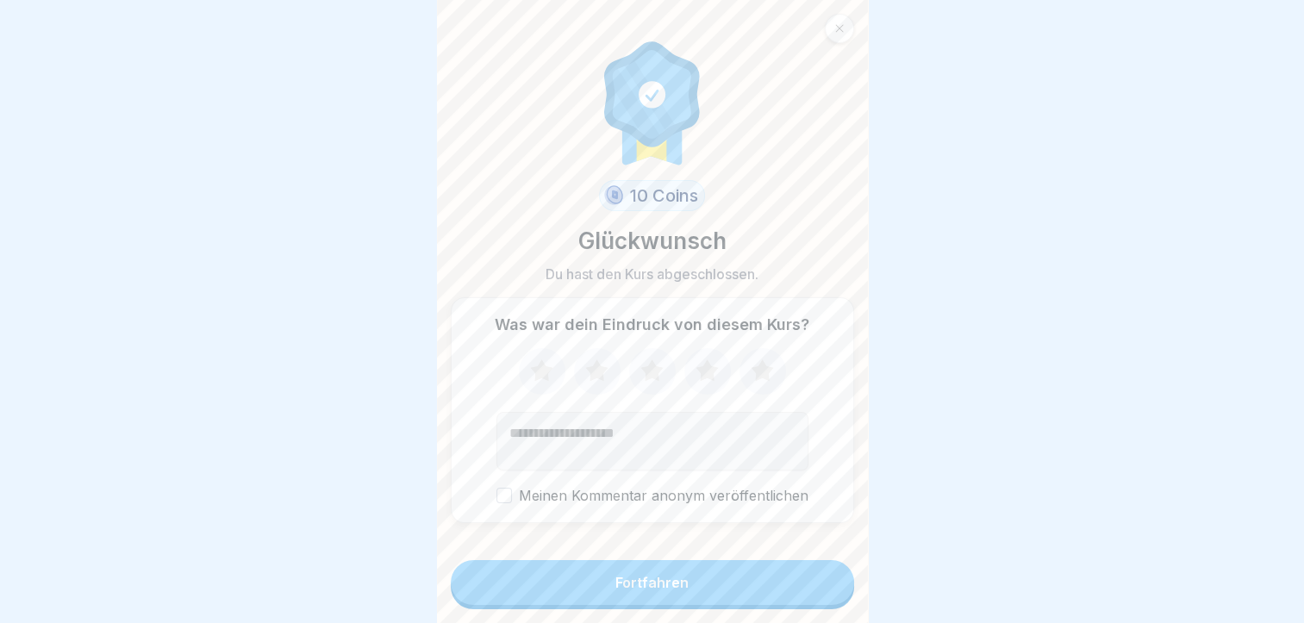
click at [686, 596] on button "Fortfahren" at bounding box center [652, 582] width 403 height 45
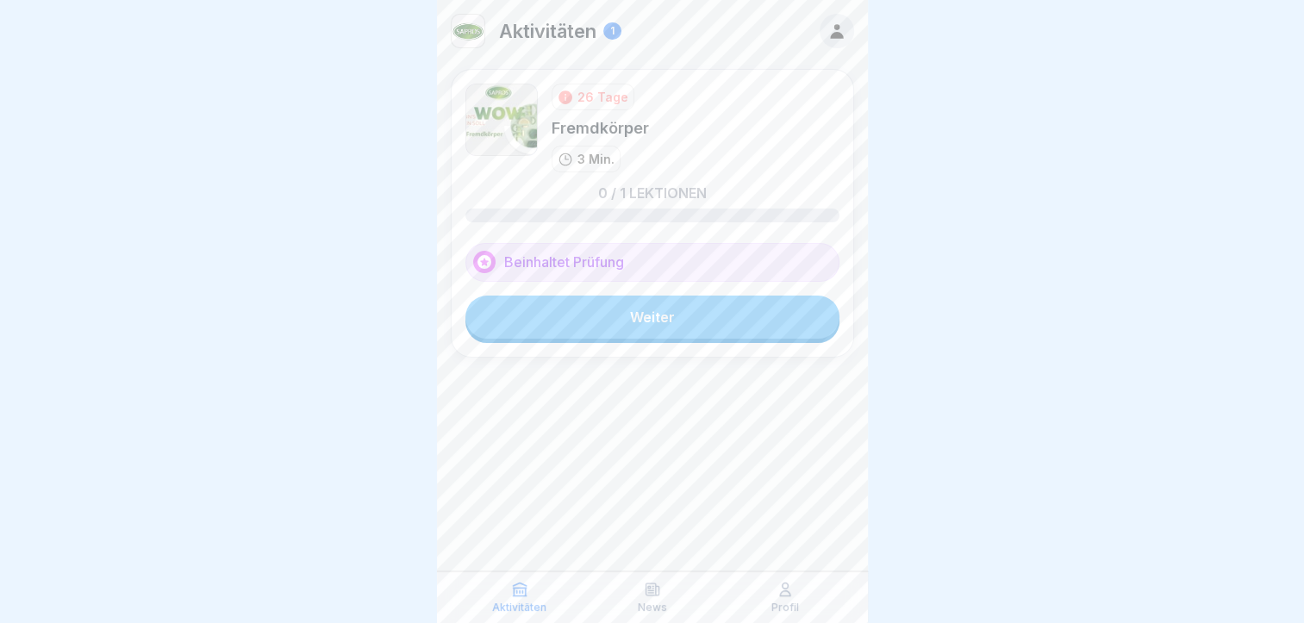
click at [656, 329] on link "Weiter" at bounding box center [653, 317] width 374 height 43
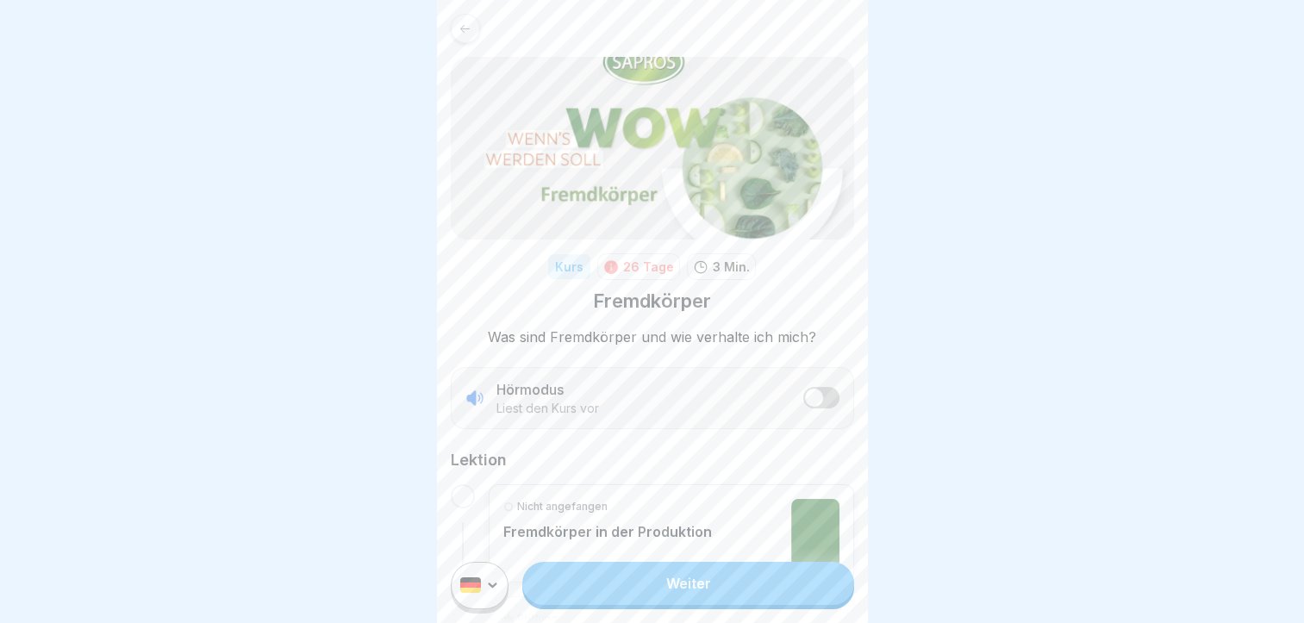
click at [666, 595] on link "Weiter" at bounding box center [687, 583] width 331 height 43
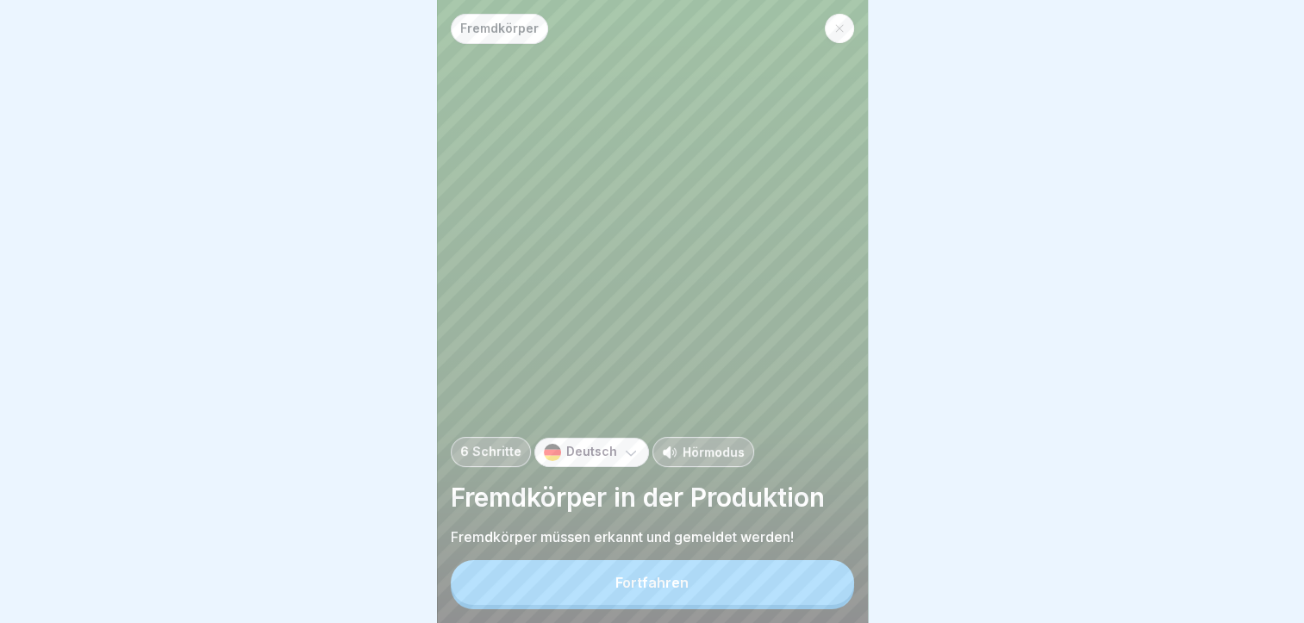
click at [658, 591] on div "Fortfahren" at bounding box center [652, 583] width 73 height 16
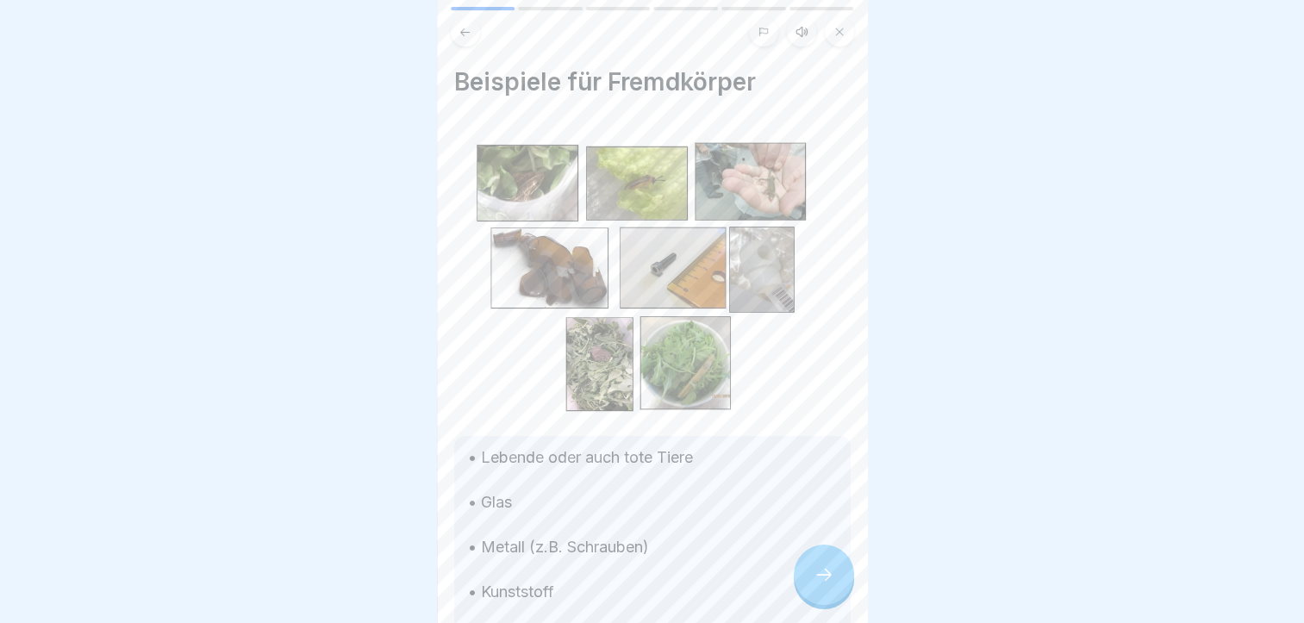
click at [816, 584] on icon at bounding box center [824, 575] width 21 height 21
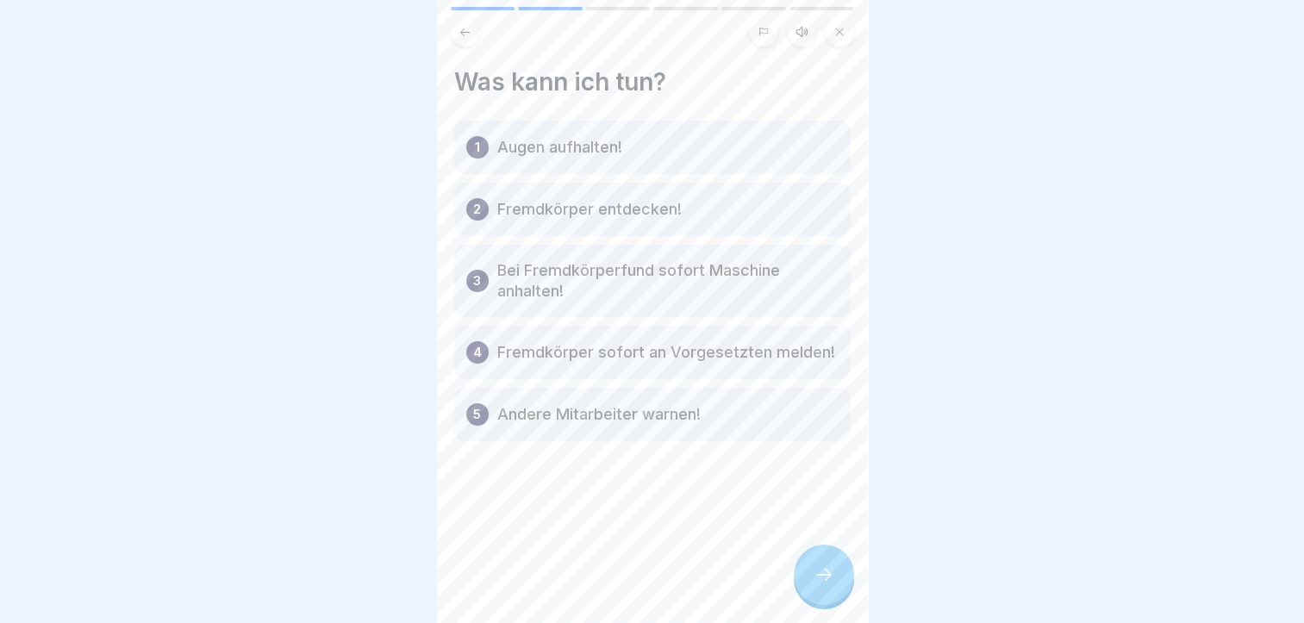
click at [810, 580] on div at bounding box center [824, 575] width 60 height 60
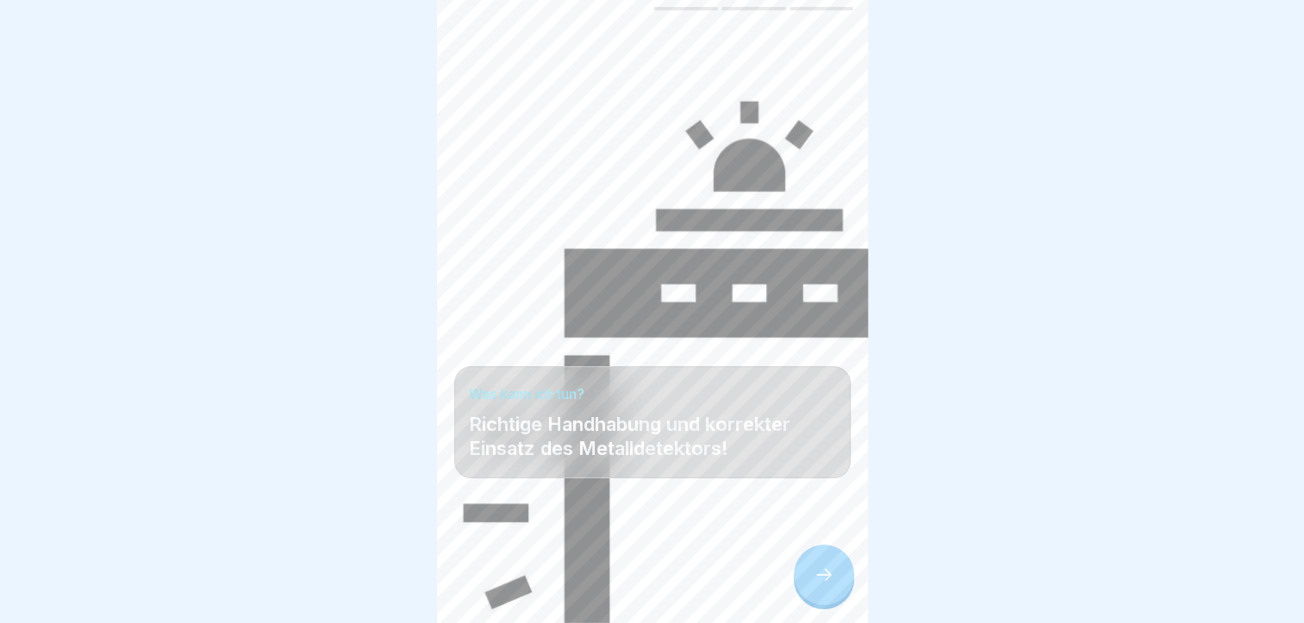
click at [807, 578] on div at bounding box center [824, 575] width 60 height 60
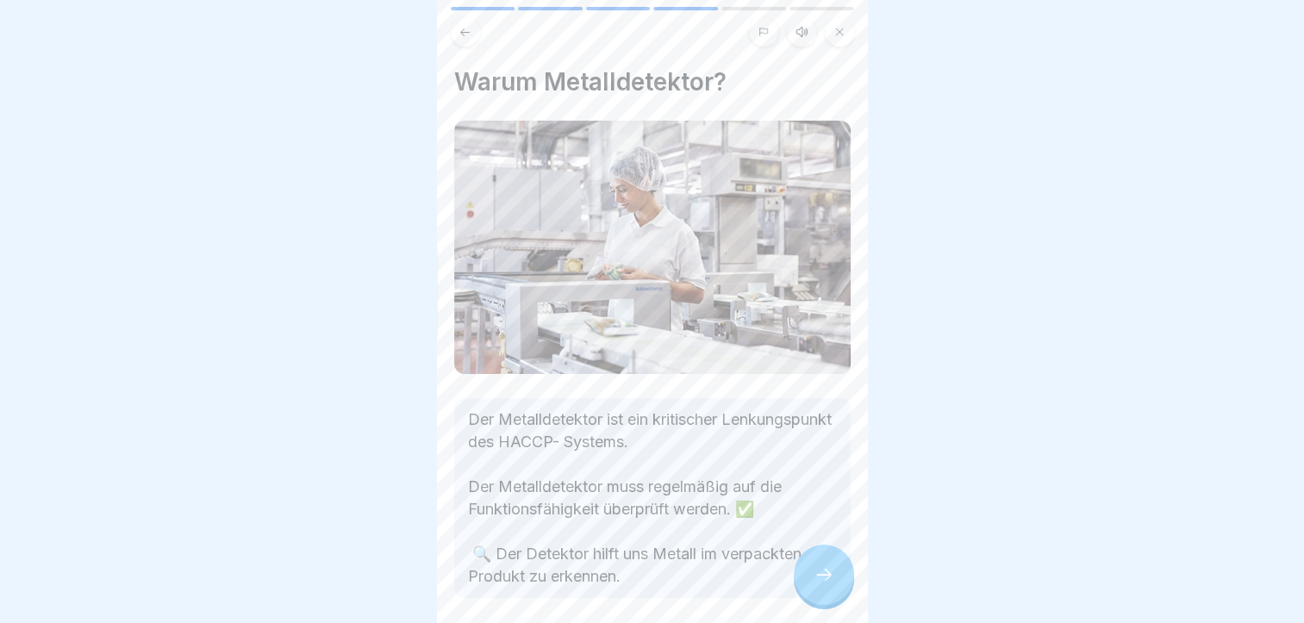
click at [805, 577] on div at bounding box center [824, 575] width 60 height 60
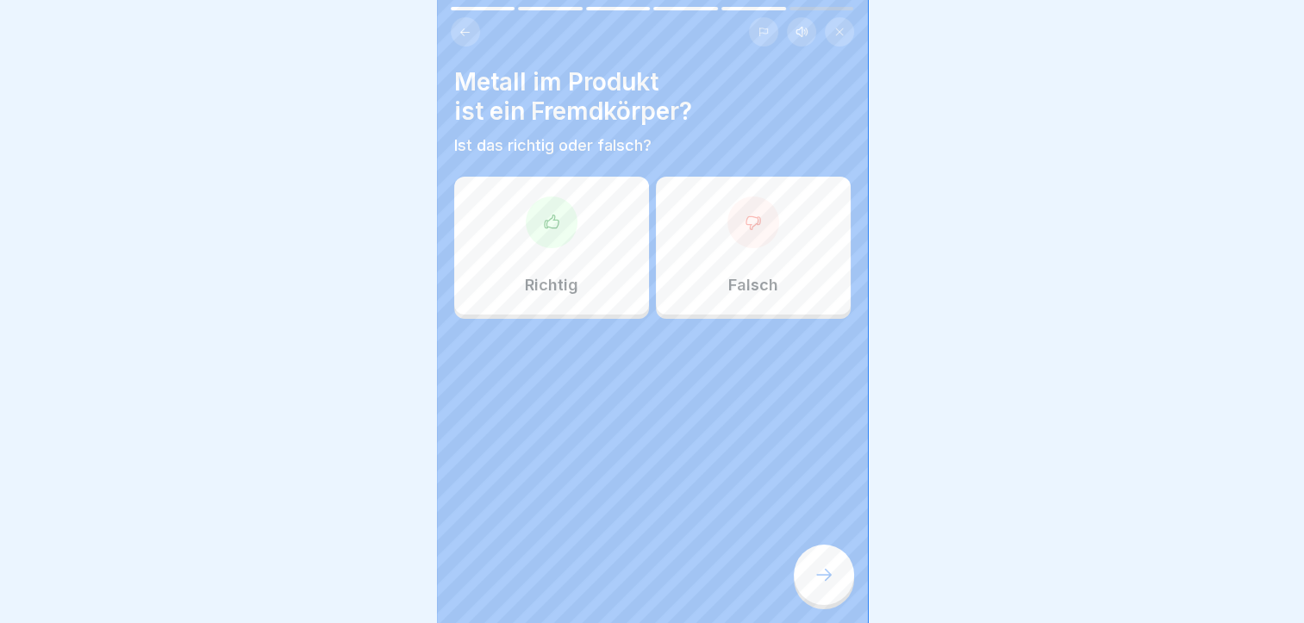
click at [589, 254] on div "Richtig" at bounding box center [551, 246] width 195 height 138
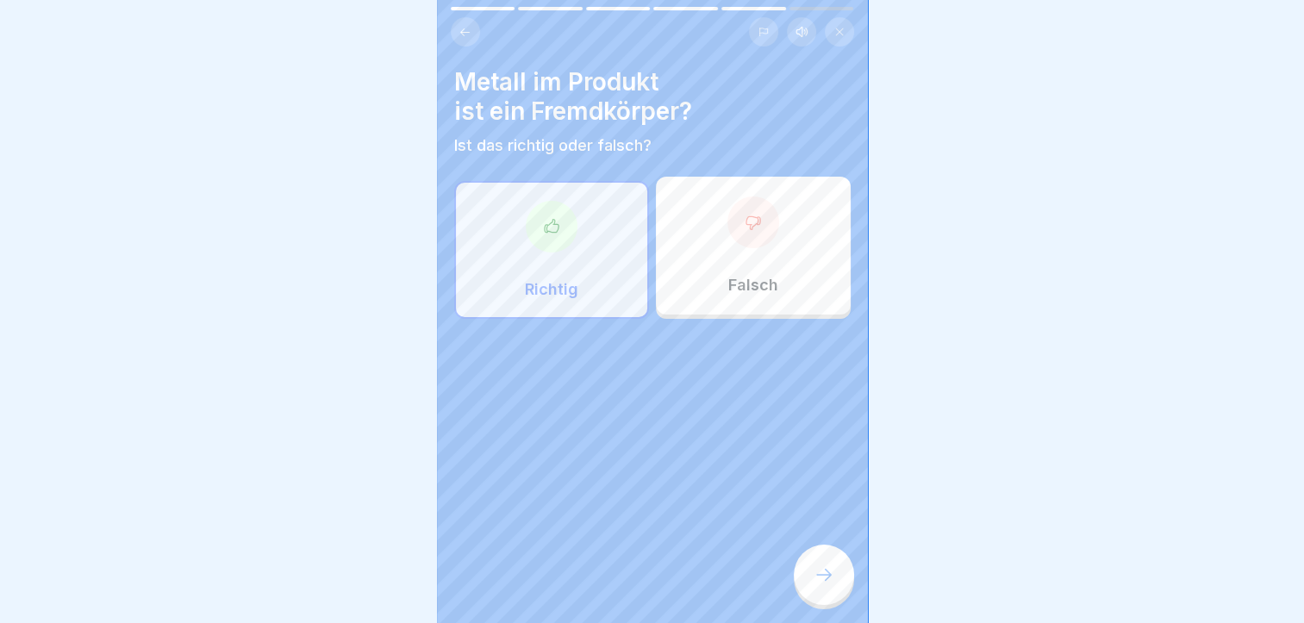
click at [814, 583] on icon at bounding box center [824, 575] width 21 height 21
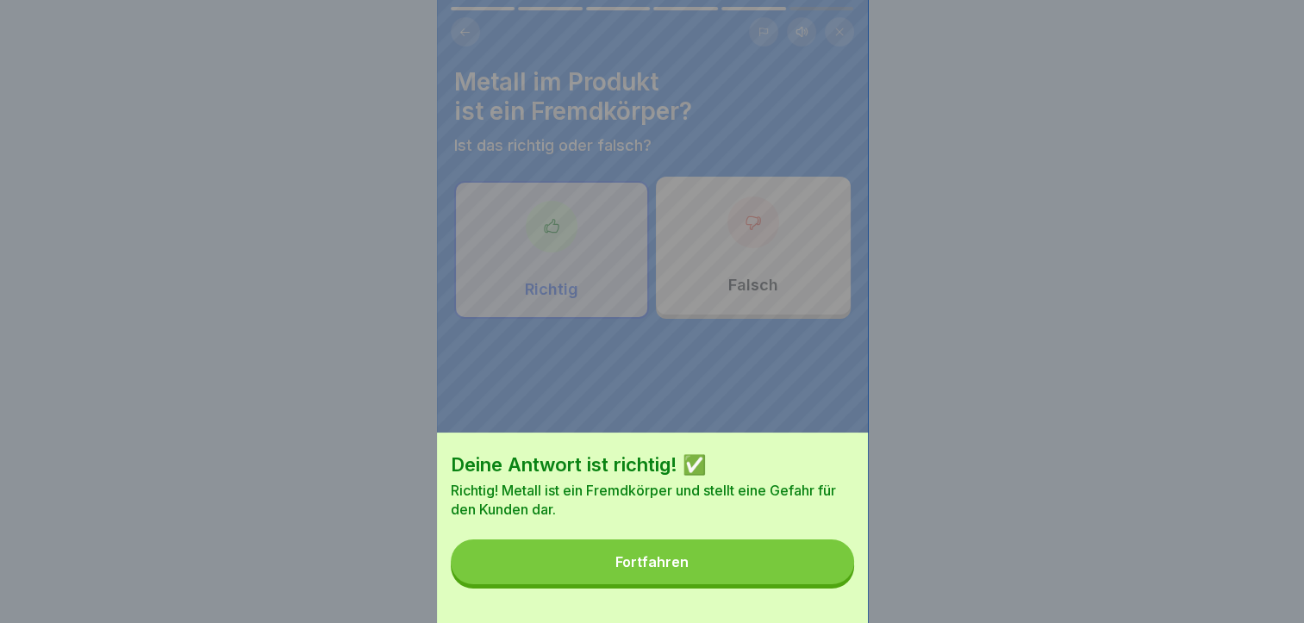
click at [781, 584] on button "Fortfahren" at bounding box center [652, 562] width 403 height 45
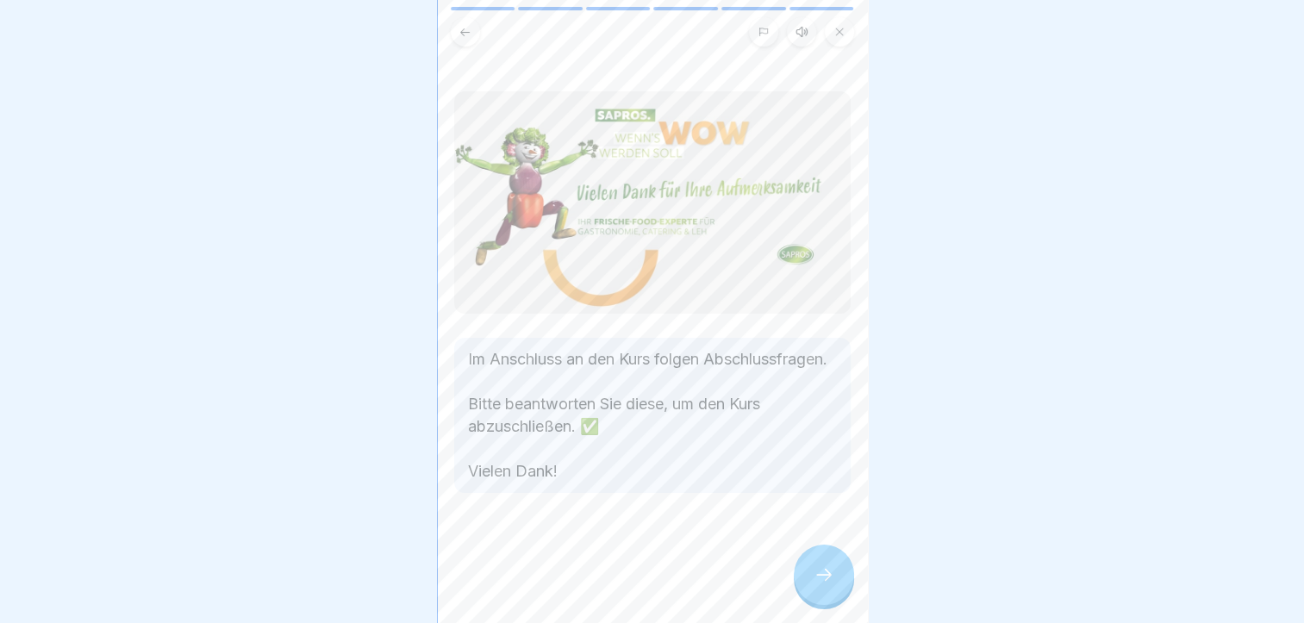
click at [840, 596] on div at bounding box center [824, 575] width 60 height 60
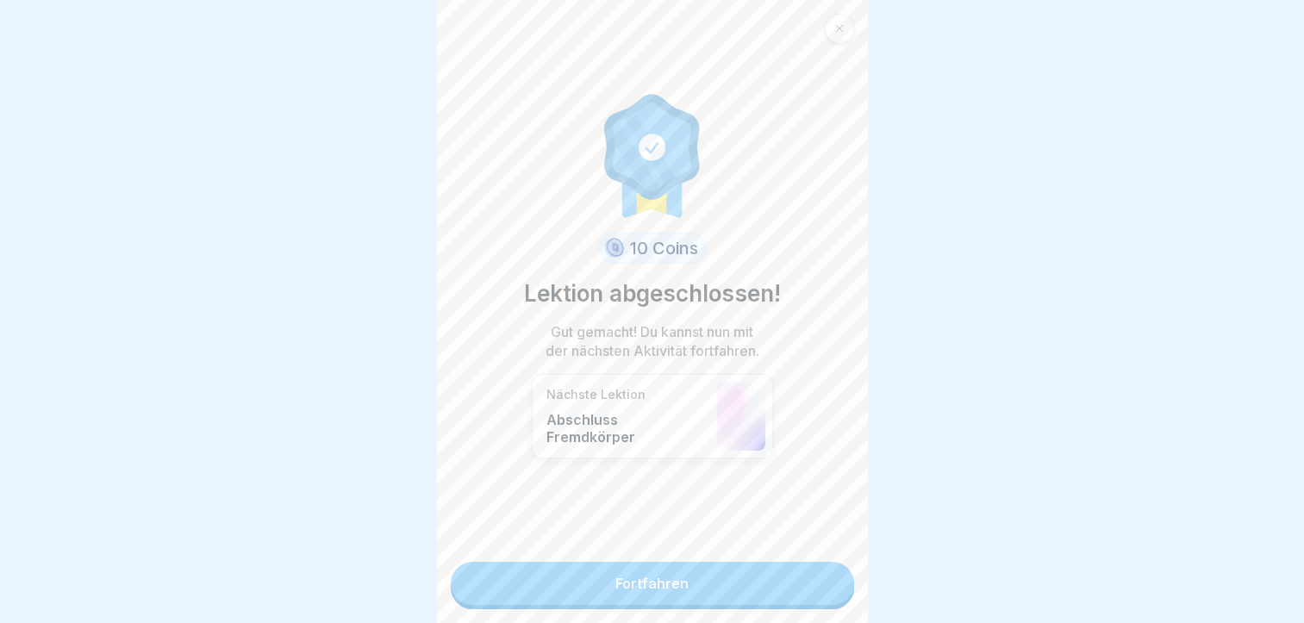
click at [841, 596] on div "10 Coins Lektion abgeschlossen! Gut gemacht! Du kannst nun mit der nächsten Akt…" at bounding box center [652, 311] width 431 height 623
click at [816, 586] on link "Fortfahren" at bounding box center [652, 583] width 403 height 43
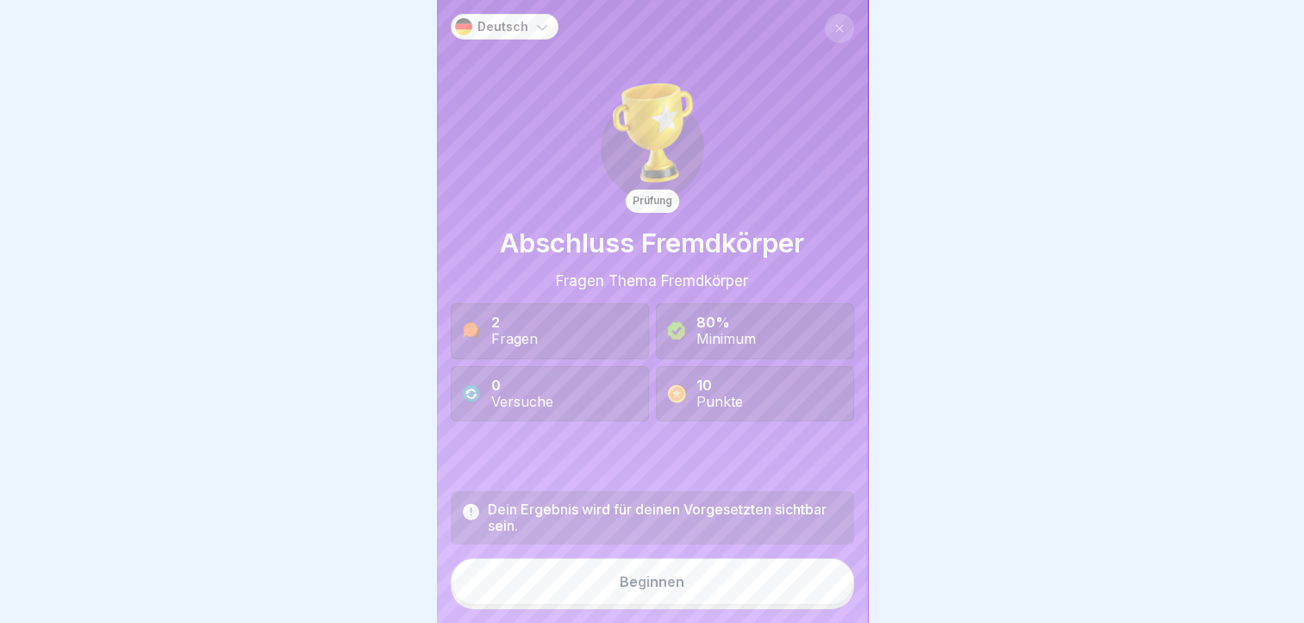
click at [802, 581] on button "Beginnen" at bounding box center [652, 582] width 403 height 47
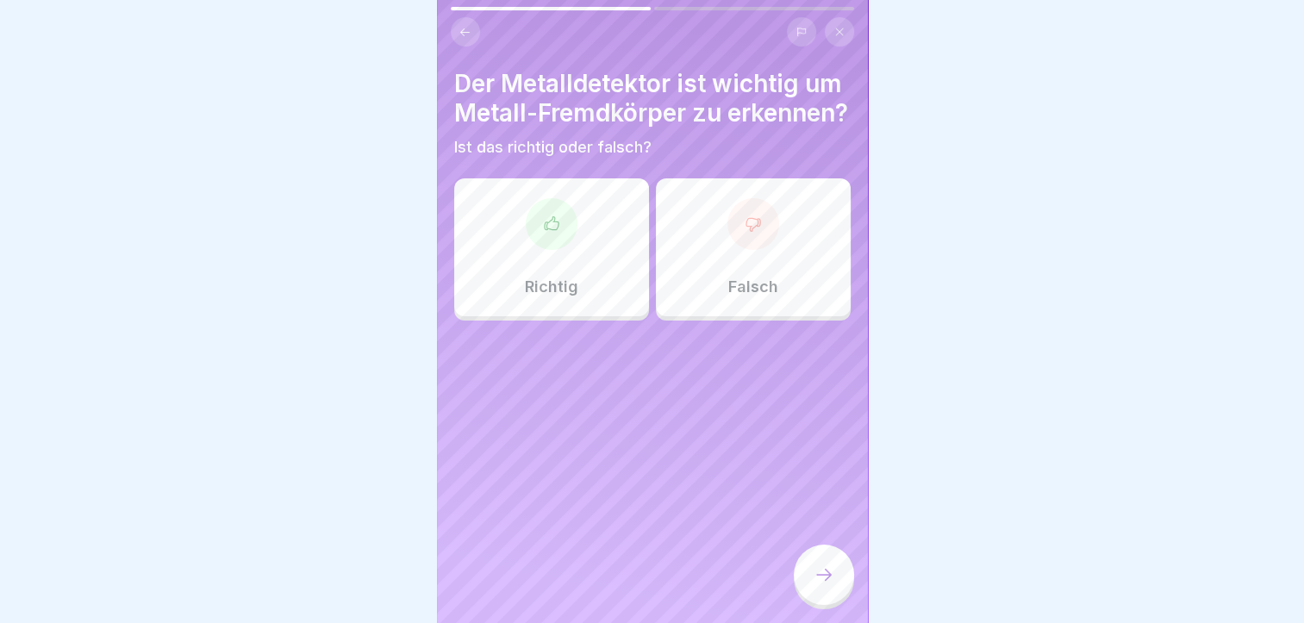
click at [598, 312] on div "Richtig" at bounding box center [551, 247] width 195 height 138
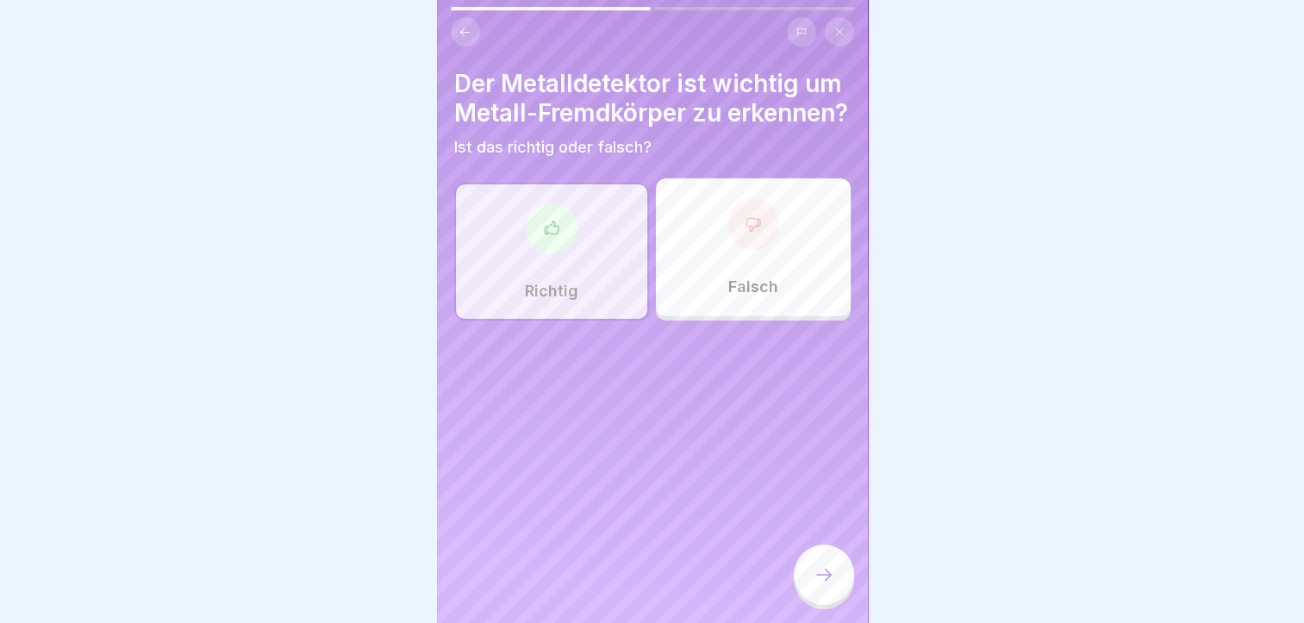
click at [814, 578] on div at bounding box center [824, 575] width 60 height 60
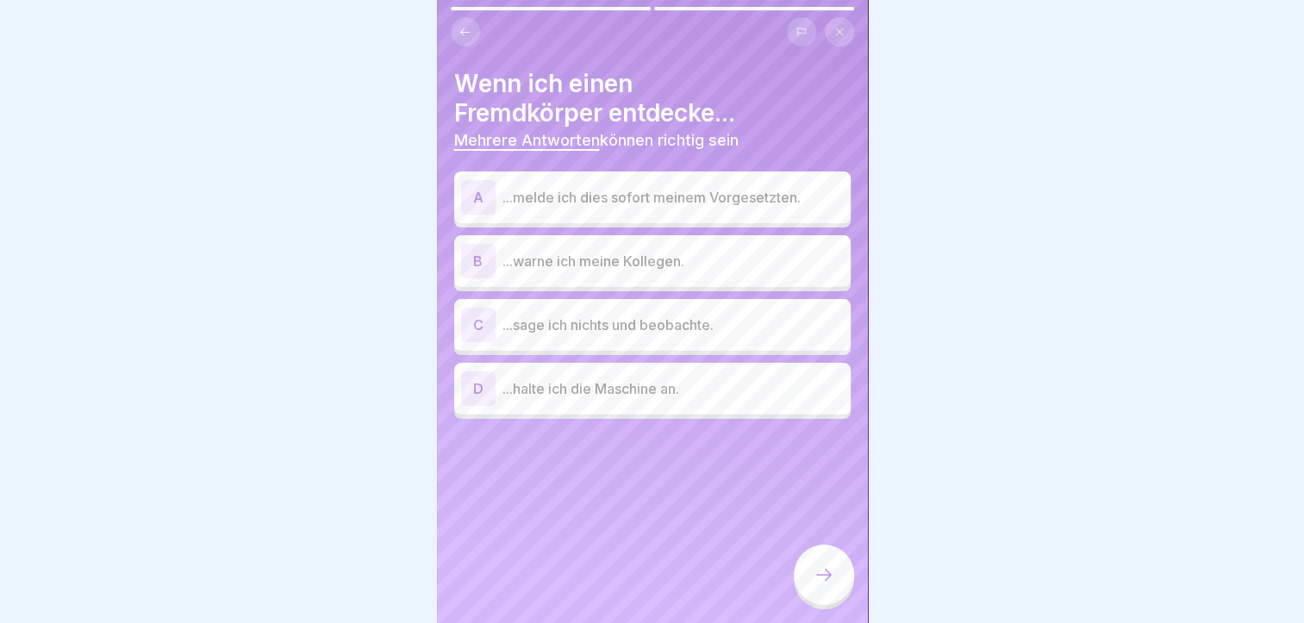
click at [713, 214] on div "A ...melde ich dies sofort meinem Vorgesetzten." at bounding box center [652, 197] width 383 height 34
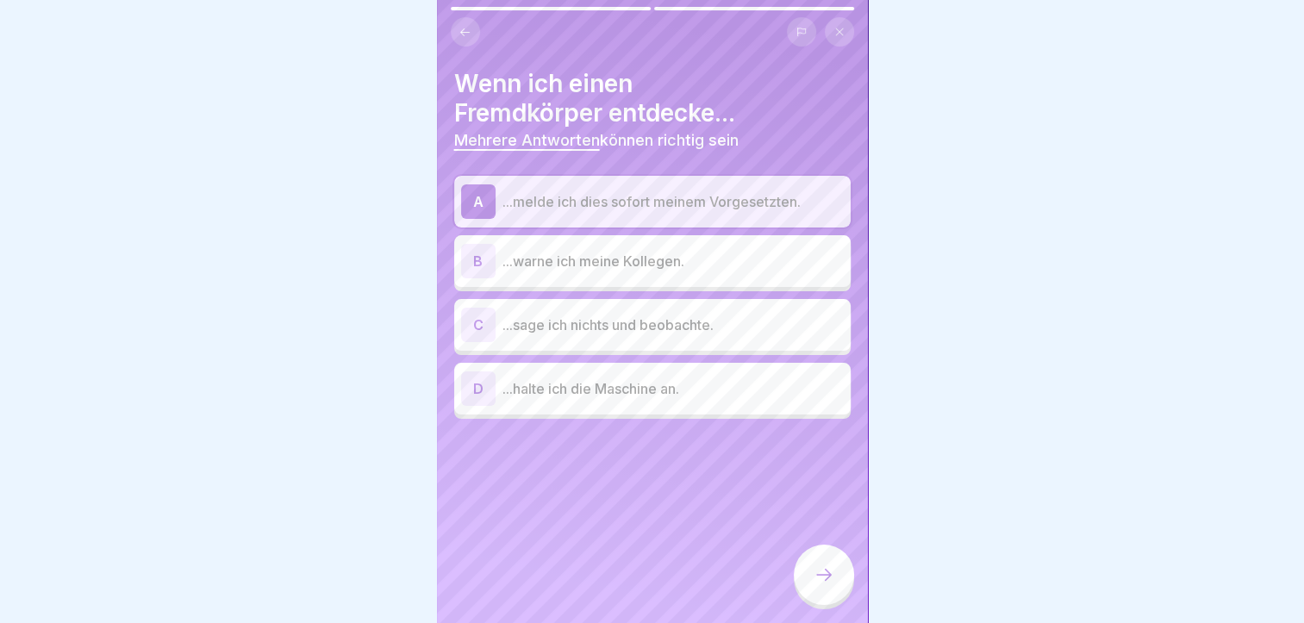
click at [704, 270] on p "...warne ich meine Kollegen." at bounding box center [673, 261] width 341 height 21
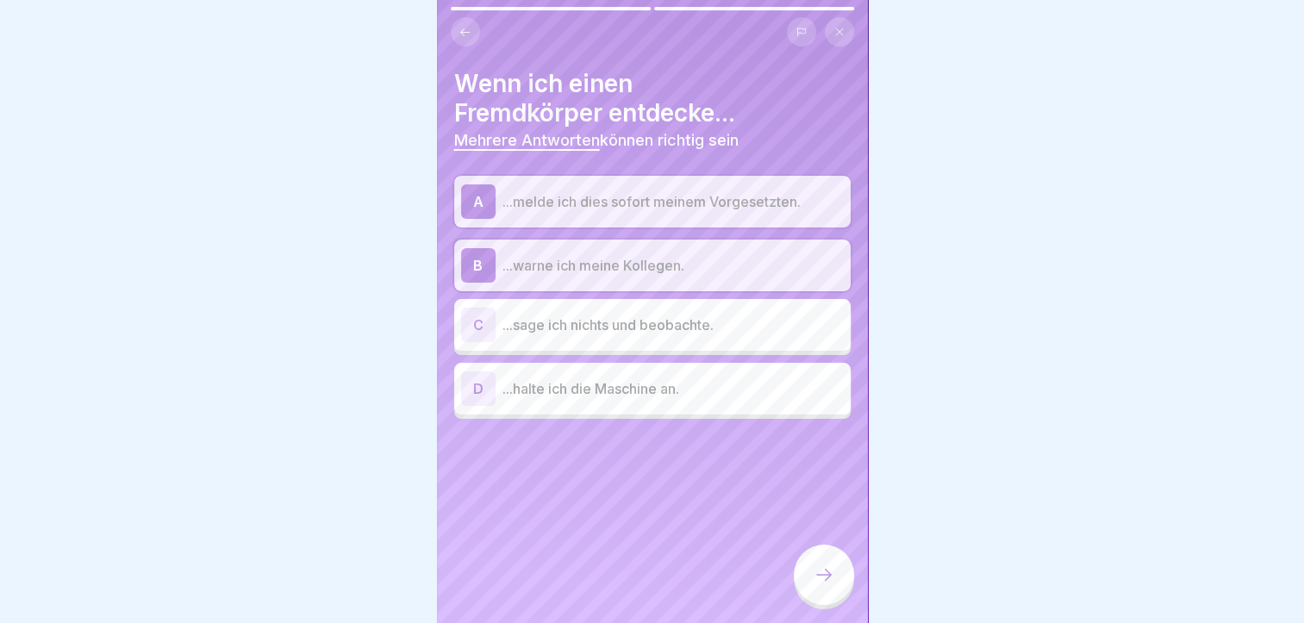
click at [710, 386] on p "...halte ich die Maschine an." at bounding box center [673, 388] width 341 height 21
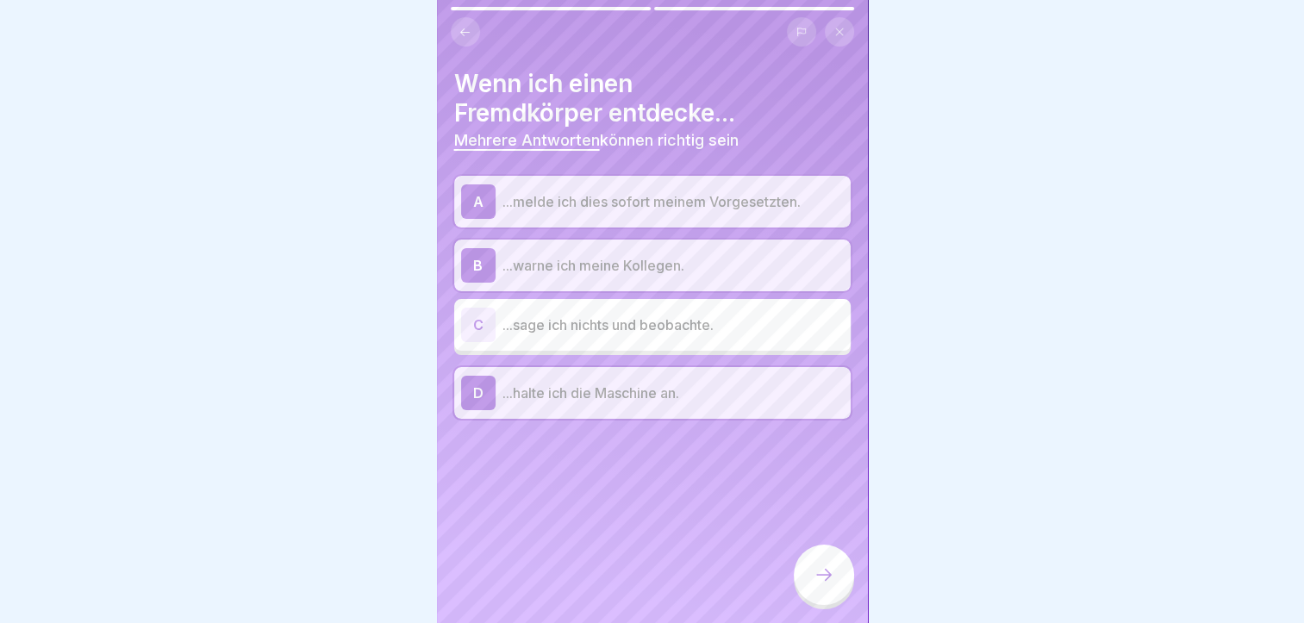
click at [816, 578] on div at bounding box center [824, 575] width 60 height 60
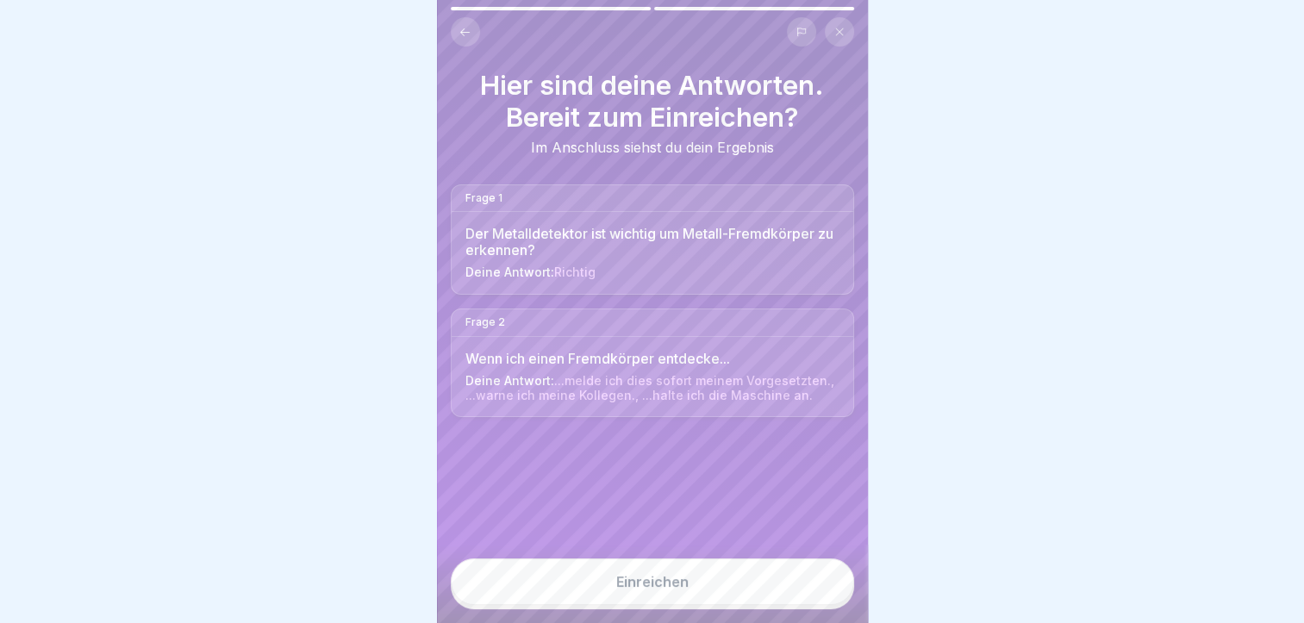
click at [769, 593] on button "Einreichen" at bounding box center [652, 582] width 403 height 47
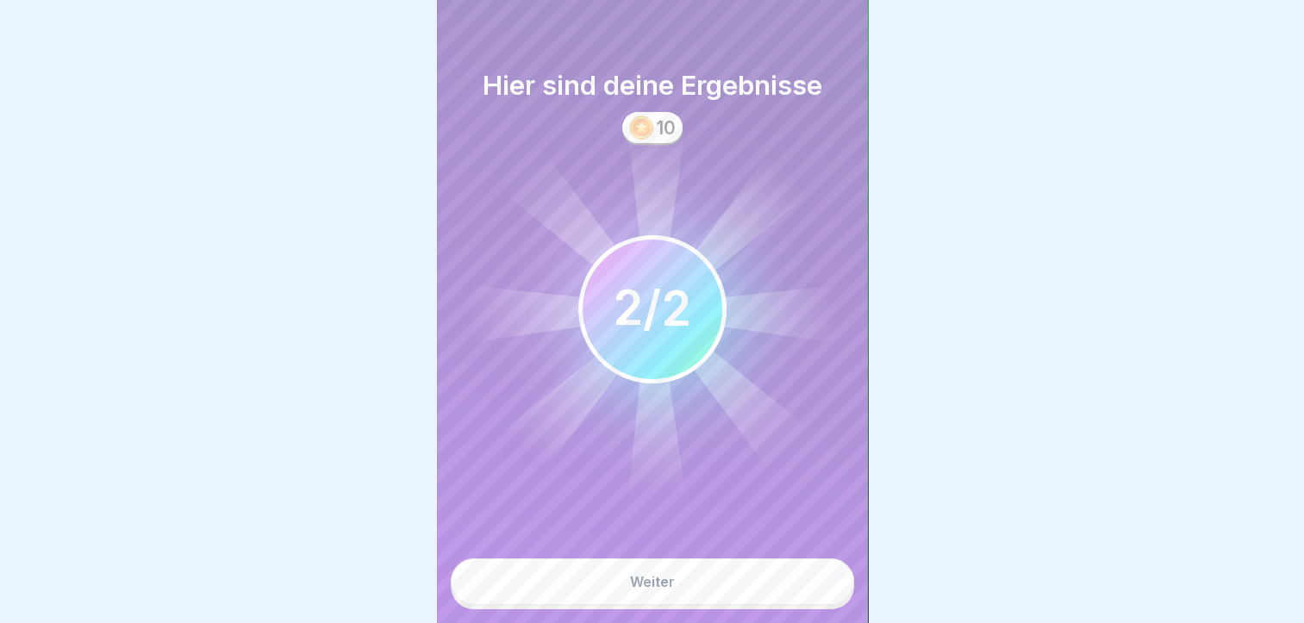
click at [769, 593] on button "Weiter" at bounding box center [652, 582] width 403 height 47
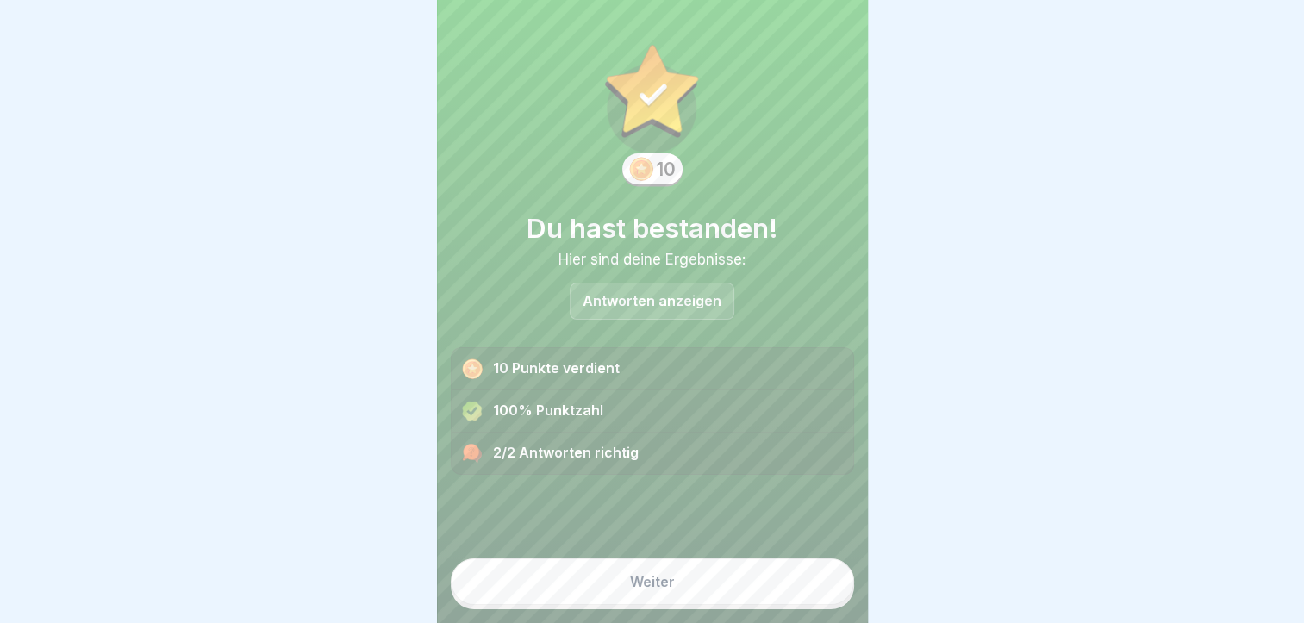
click at [769, 593] on button "Weiter" at bounding box center [652, 582] width 403 height 47
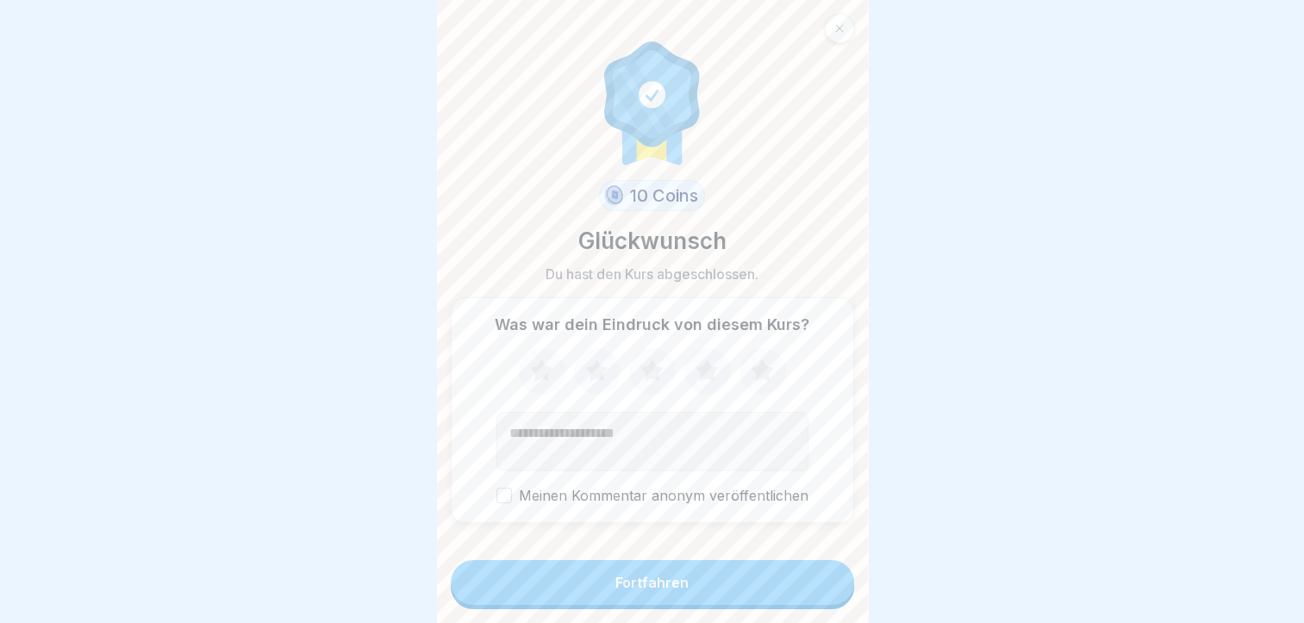
click at [767, 592] on button "Fortfahren" at bounding box center [652, 582] width 403 height 45
click at [728, 598] on button "Fortfahren" at bounding box center [652, 582] width 403 height 45
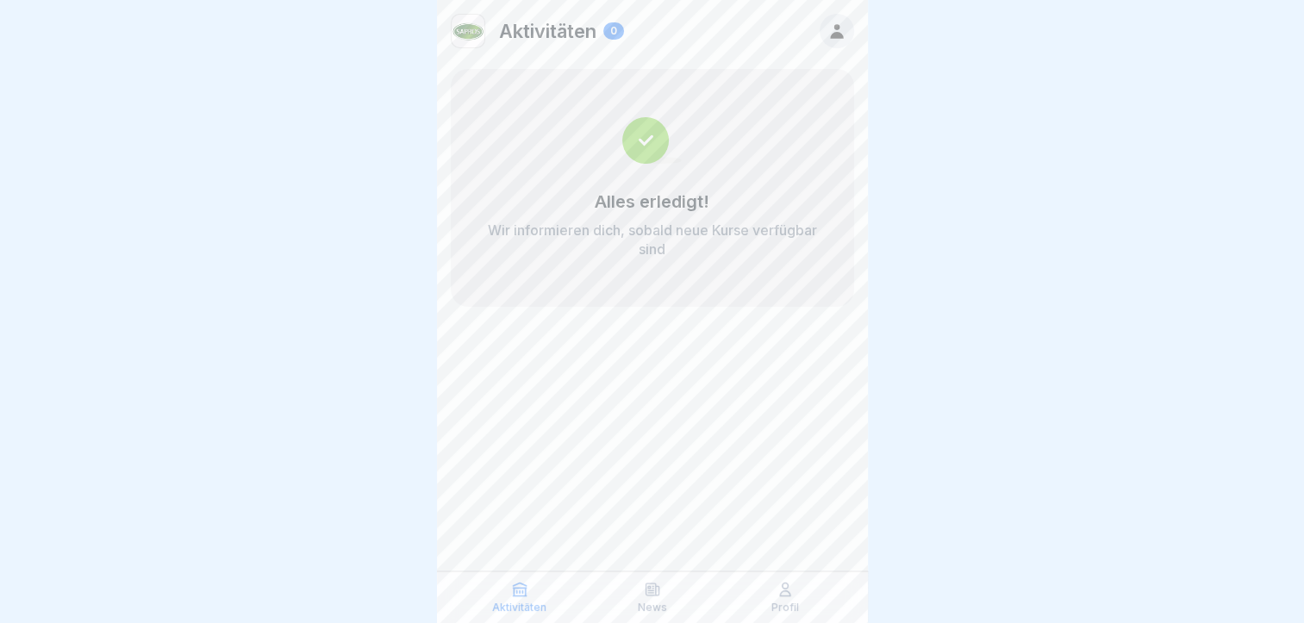
click at [534, 593] on div "Aktivitäten" at bounding box center [520, 597] width 124 height 33
click at [659, 597] on div "News" at bounding box center [653, 597] width 124 height 33
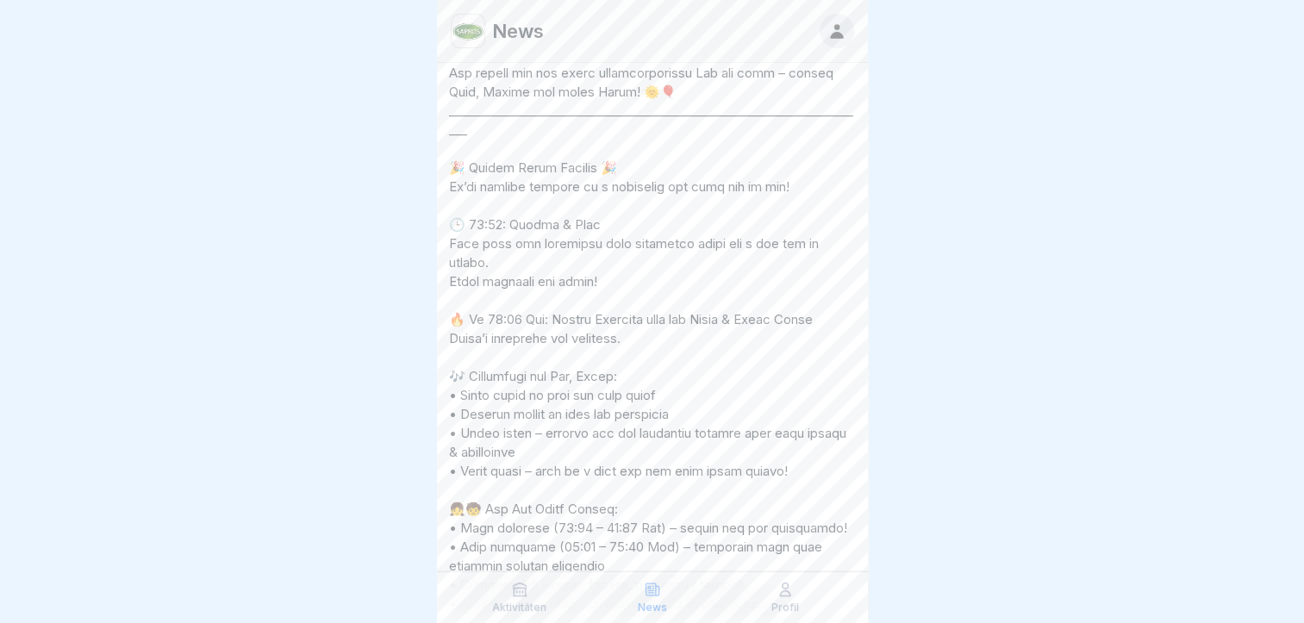
scroll to position [2586, 0]
